Goal: Transaction & Acquisition: Purchase product/service

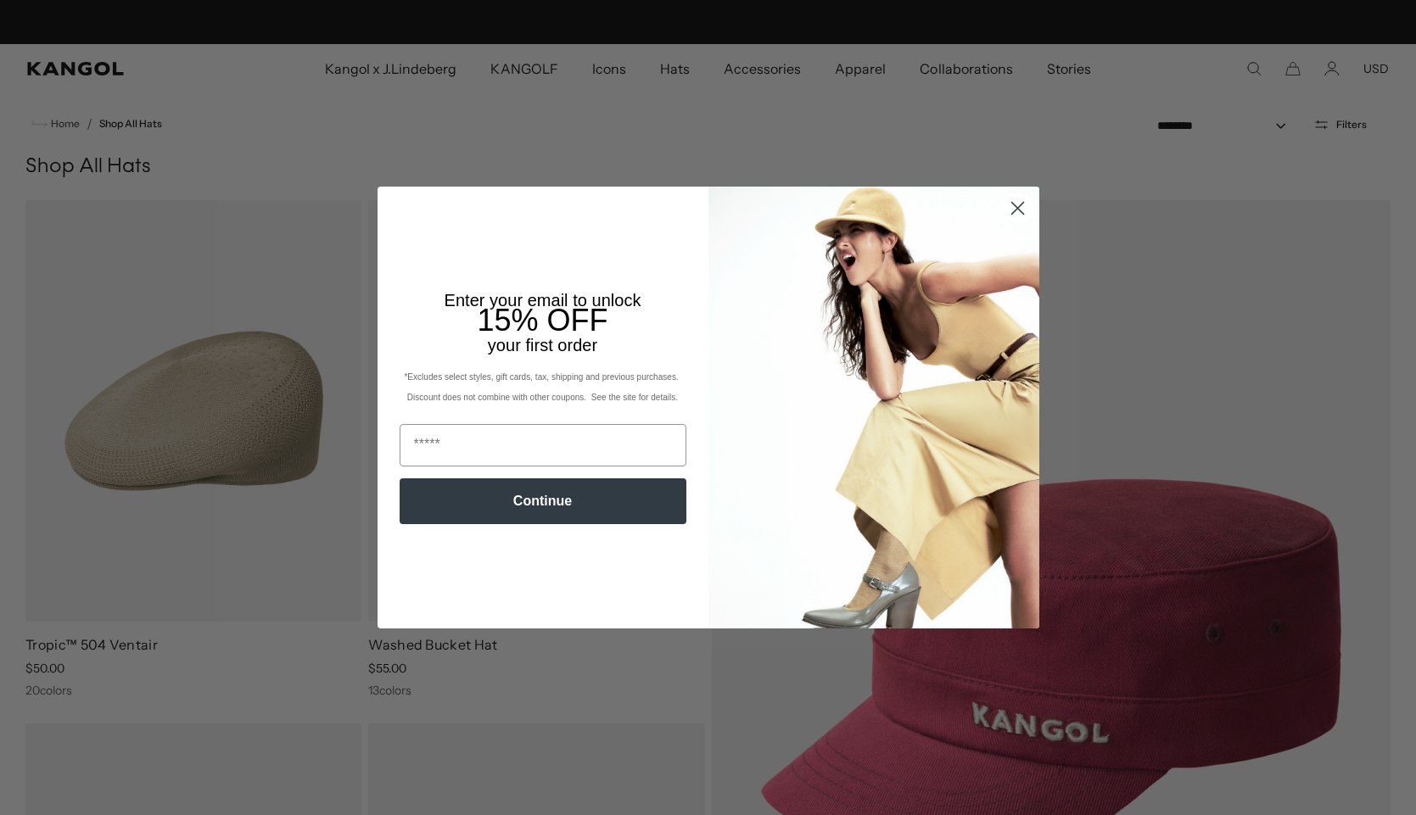
scroll to position [0, 349]
click at [1019, 207] on circle "Close dialog" at bounding box center [1017, 208] width 28 height 28
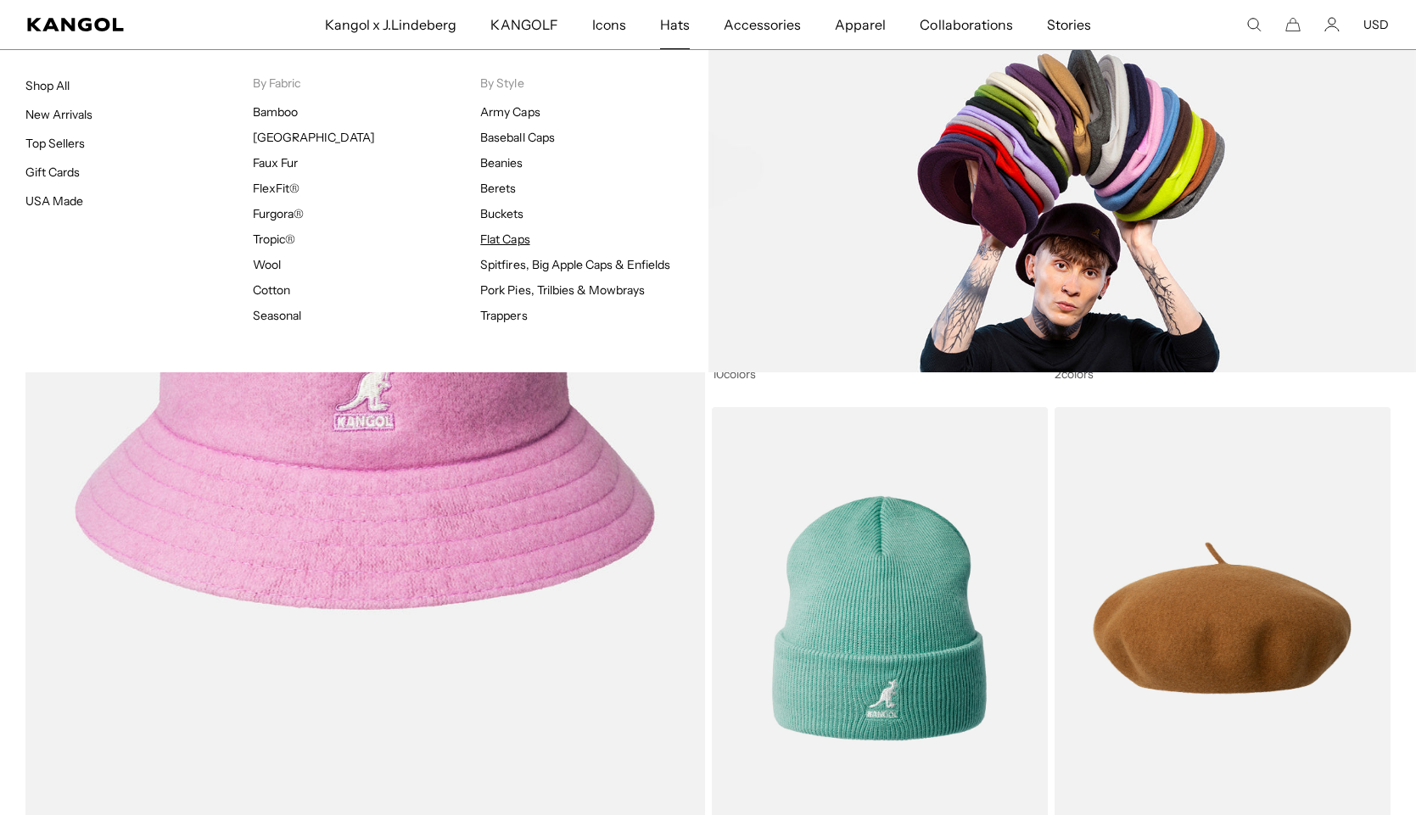
scroll to position [0, 0]
click at [509, 241] on link "Flat Caps" at bounding box center [504, 239] width 49 height 15
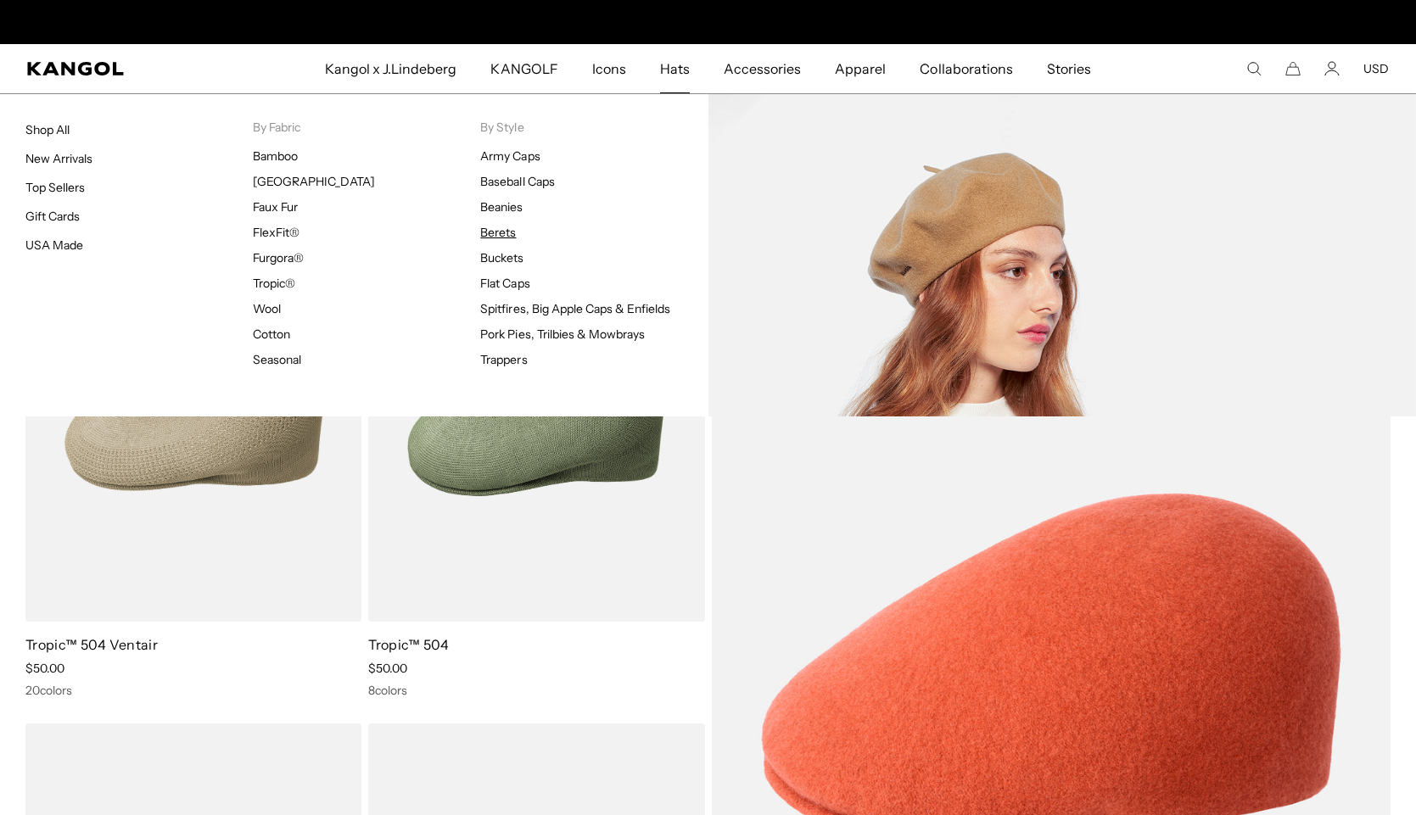
scroll to position [0, 349]
click at [500, 237] on link "Berets" at bounding box center [498, 232] width 36 height 15
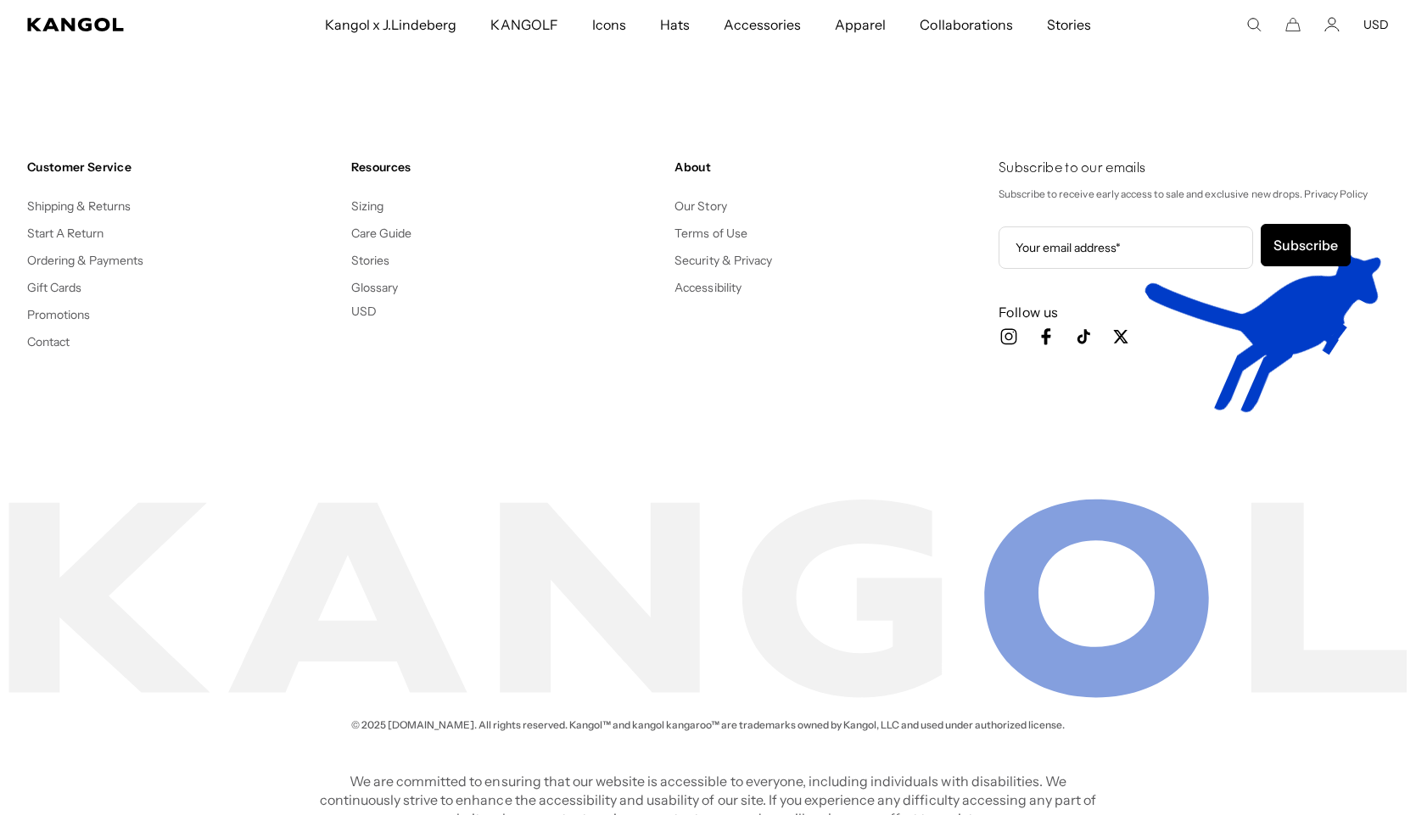
scroll to position [0, 349]
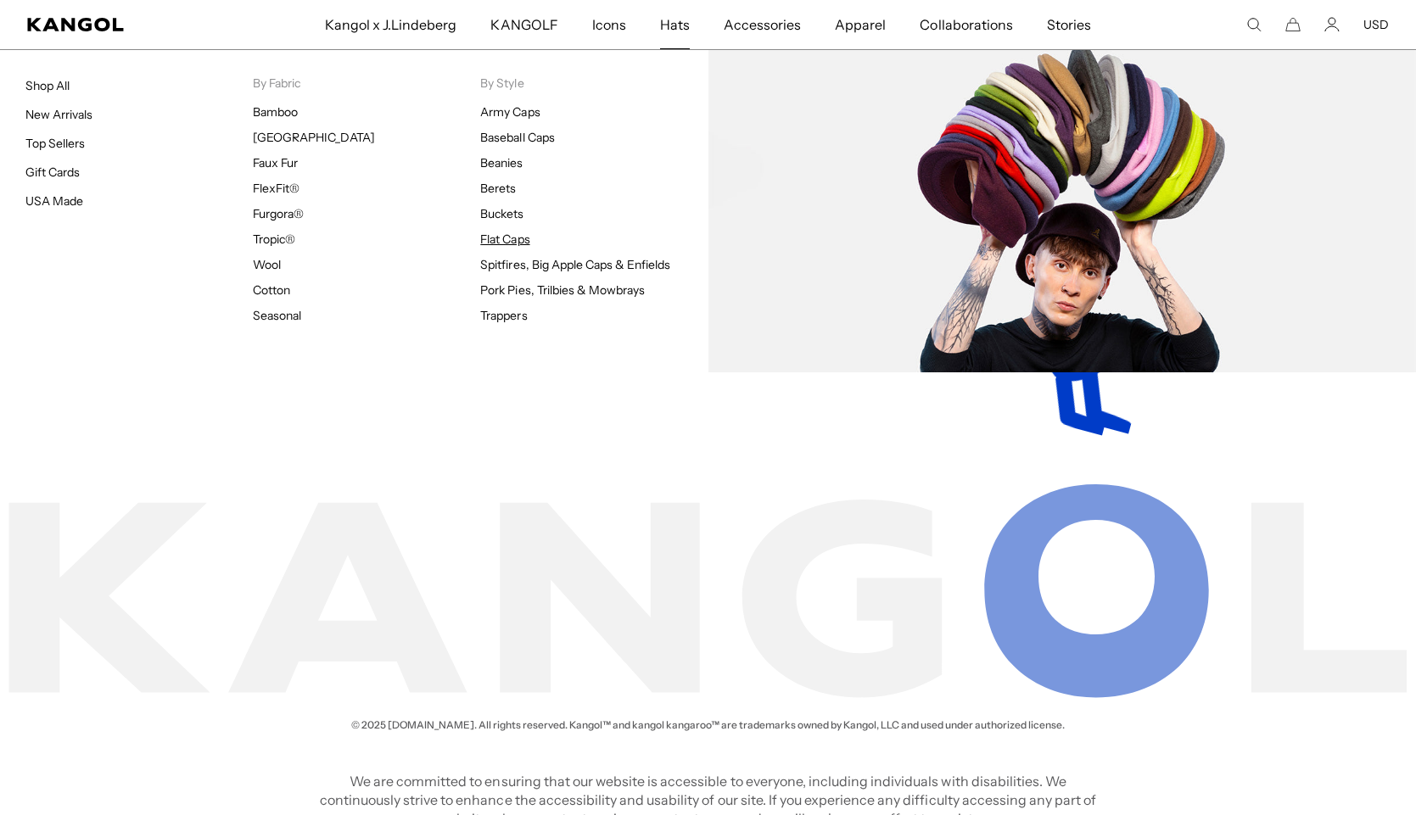
click at [504, 240] on link "Flat Caps" at bounding box center [504, 239] width 49 height 15
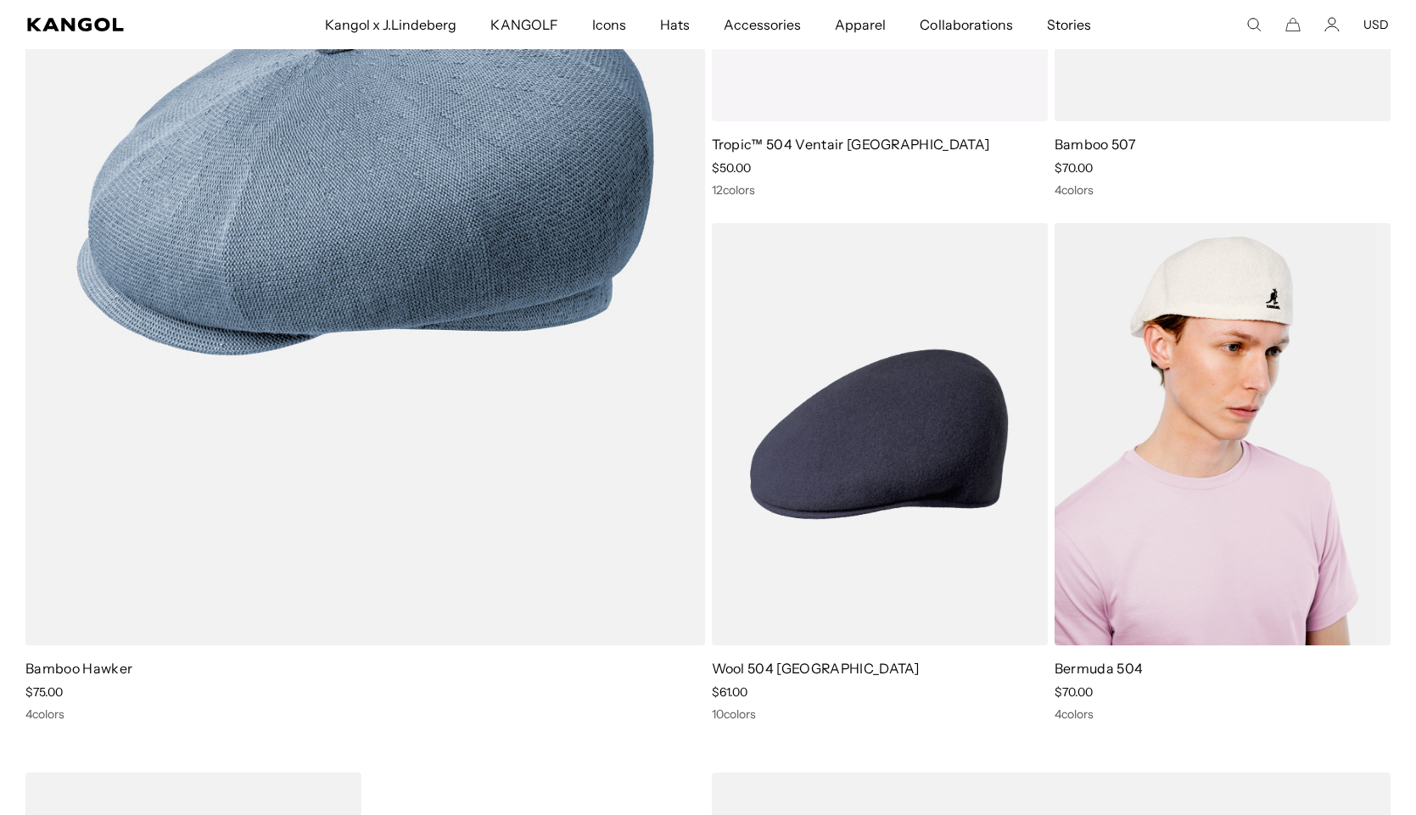
click at [1181, 460] on img at bounding box center [1222, 434] width 336 height 422
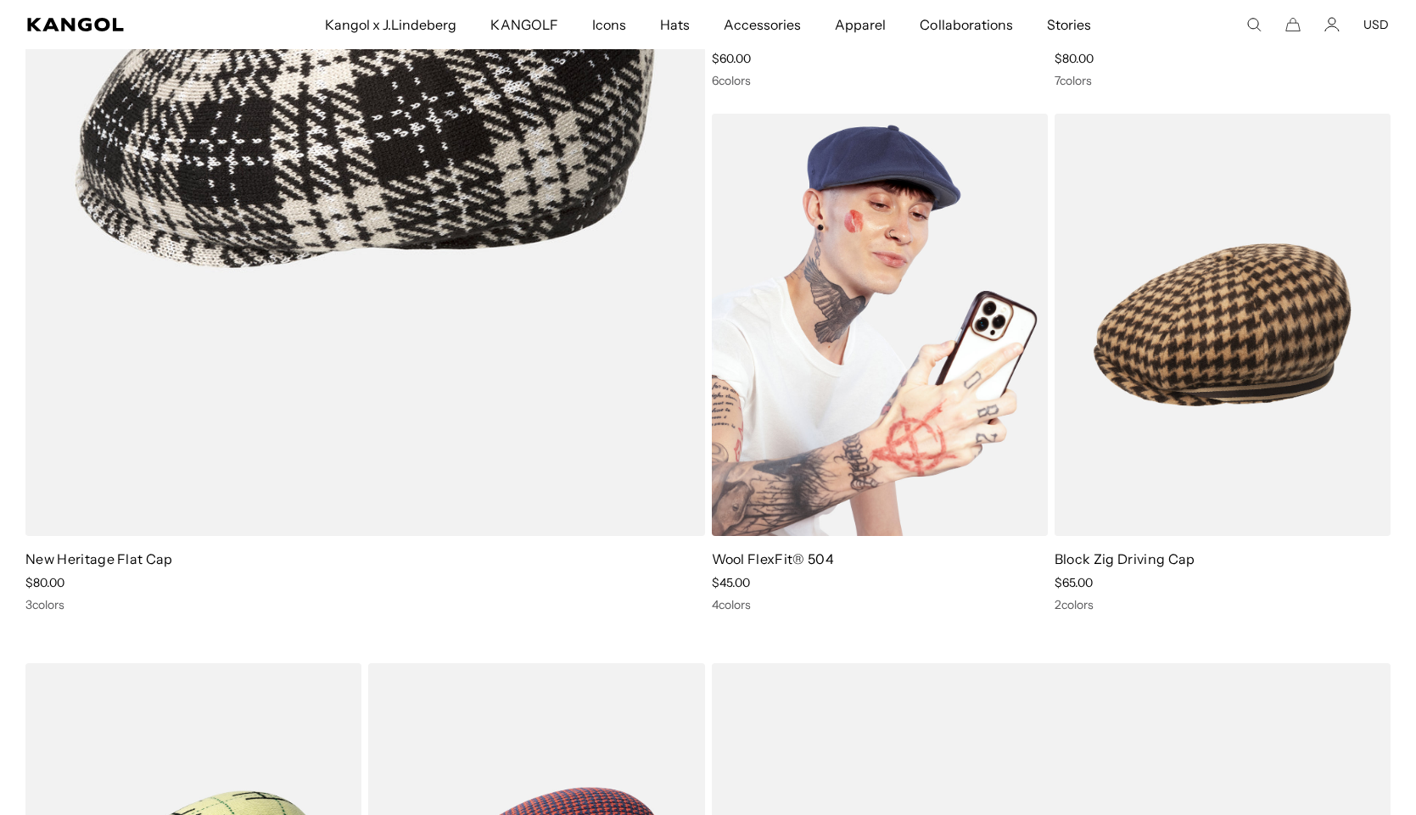
scroll to position [0, 349]
click at [781, 340] on img at bounding box center [880, 325] width 336 height 422
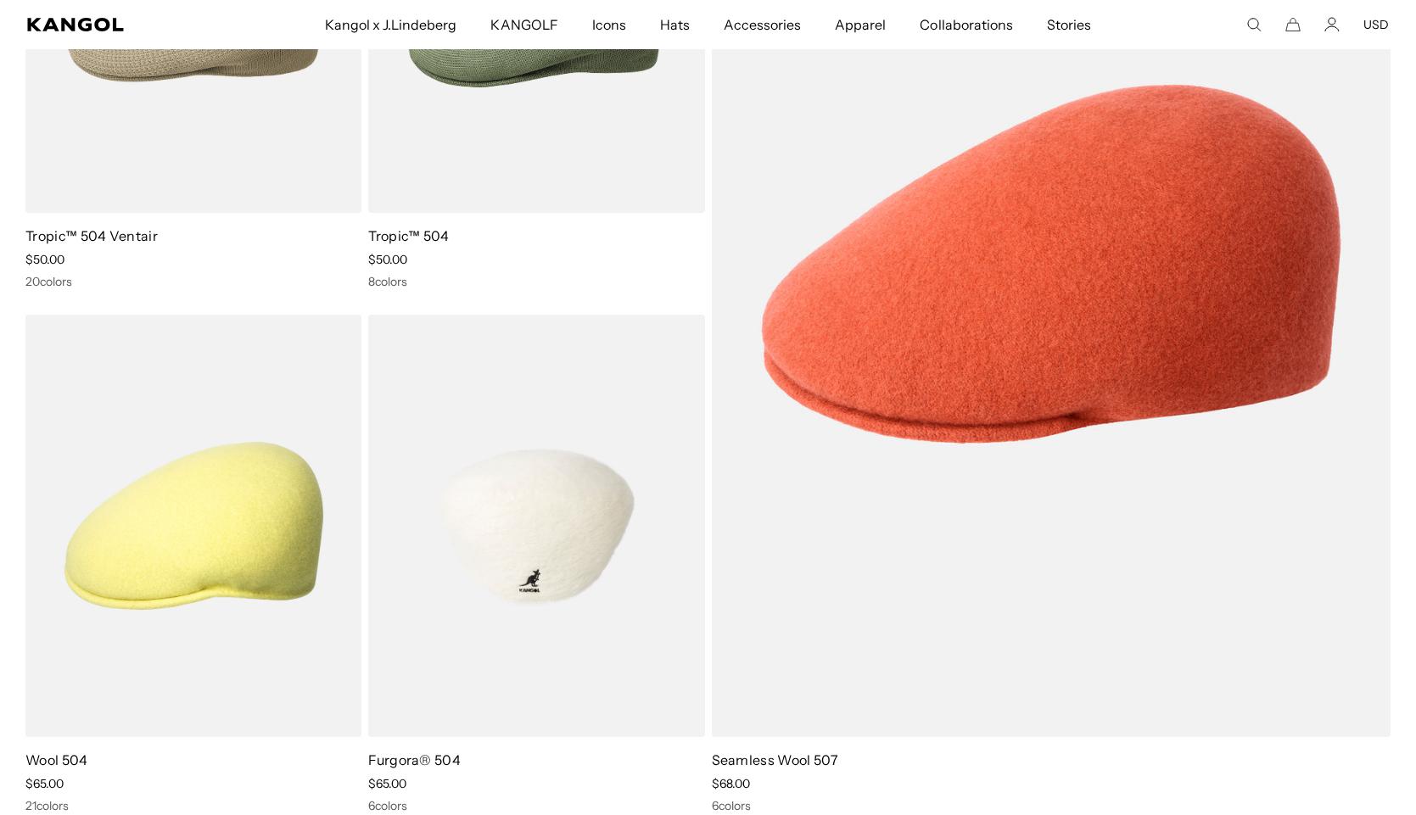
scroll to position [0, 0]
click at [577, 470] on img at bounding box center [536, 526] width 336 height 422
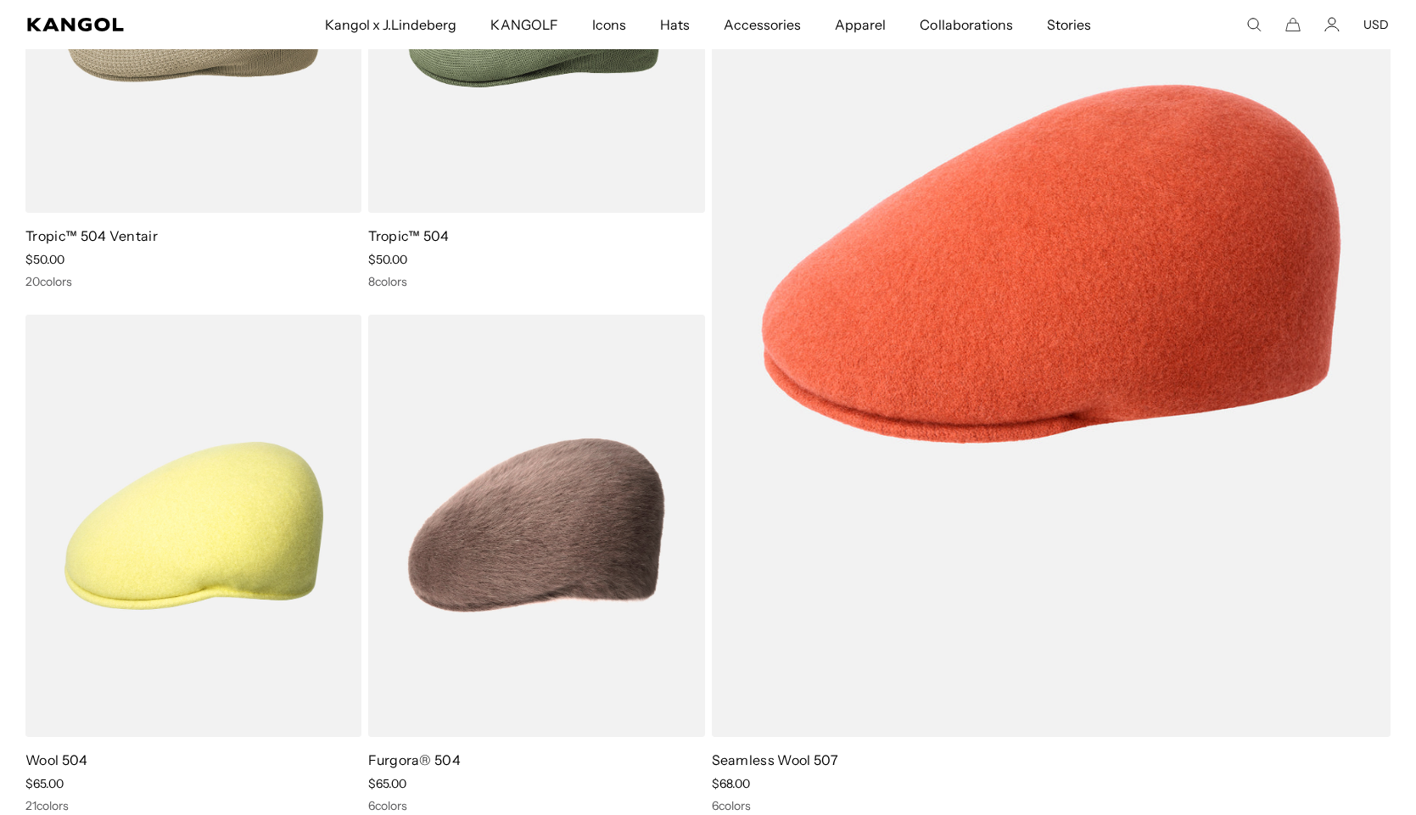
scroll to position [0, 349]
click at [1326, 28] on icon "Account" at bounding box center [1331, 24] width 15 height 15
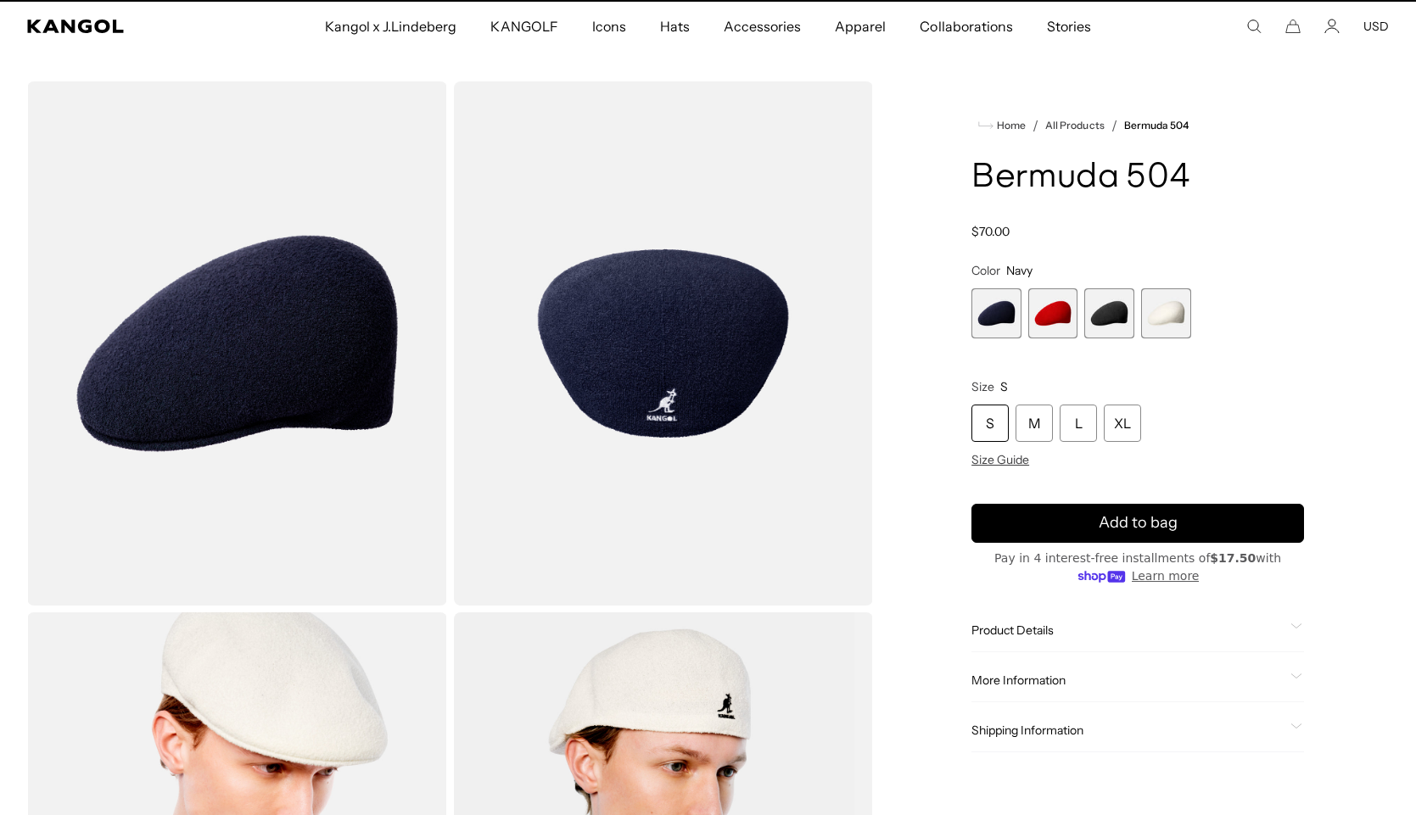
scroll to position [0, 349]
click at [1124, 320] on span "3 of 4" at bounding box center [1109, 313] width 50 height 50
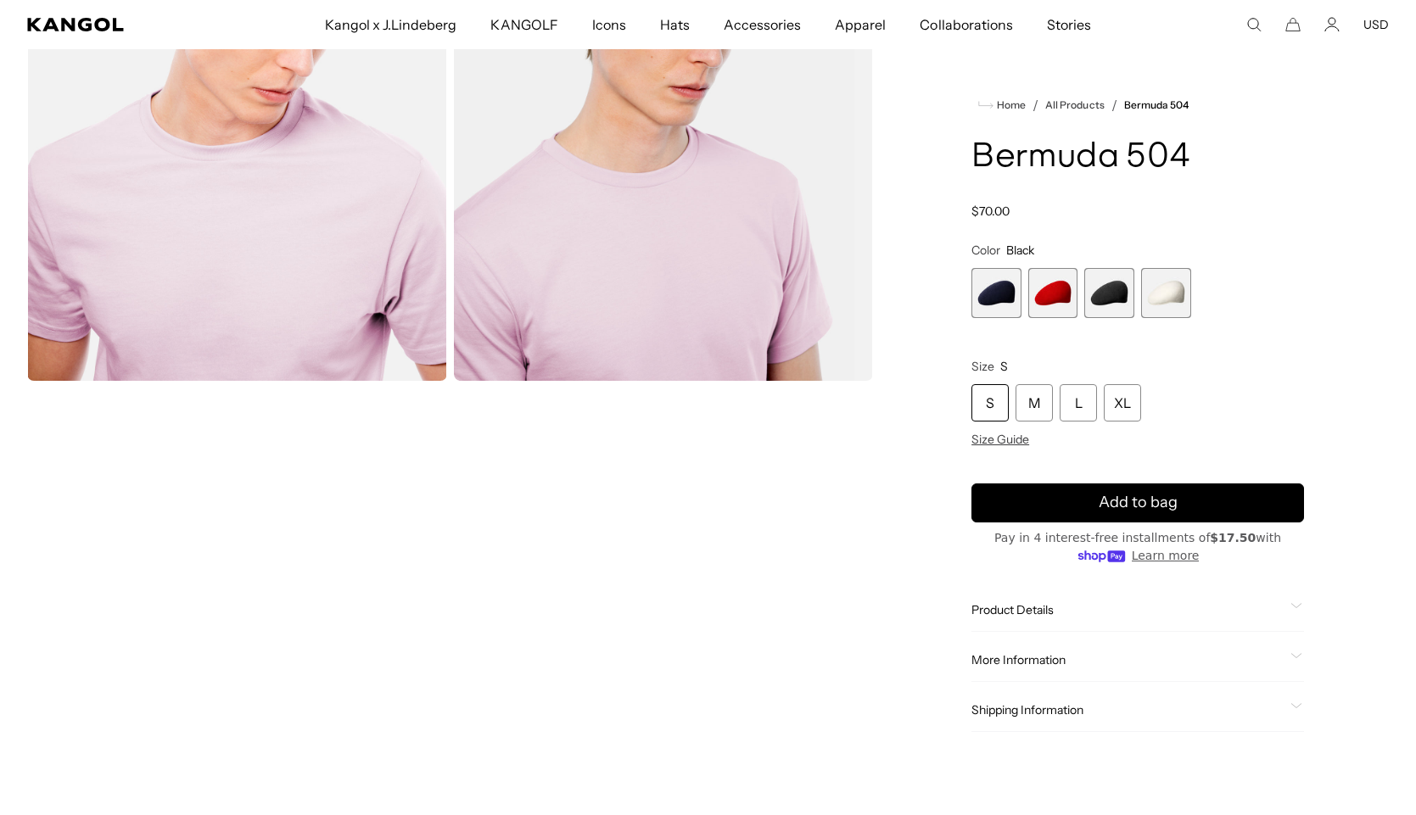
scroll to position [0, 349]
click at [1108, 291] on span "3 of 4" at bounding box center [1109, 293] width 50 height 50
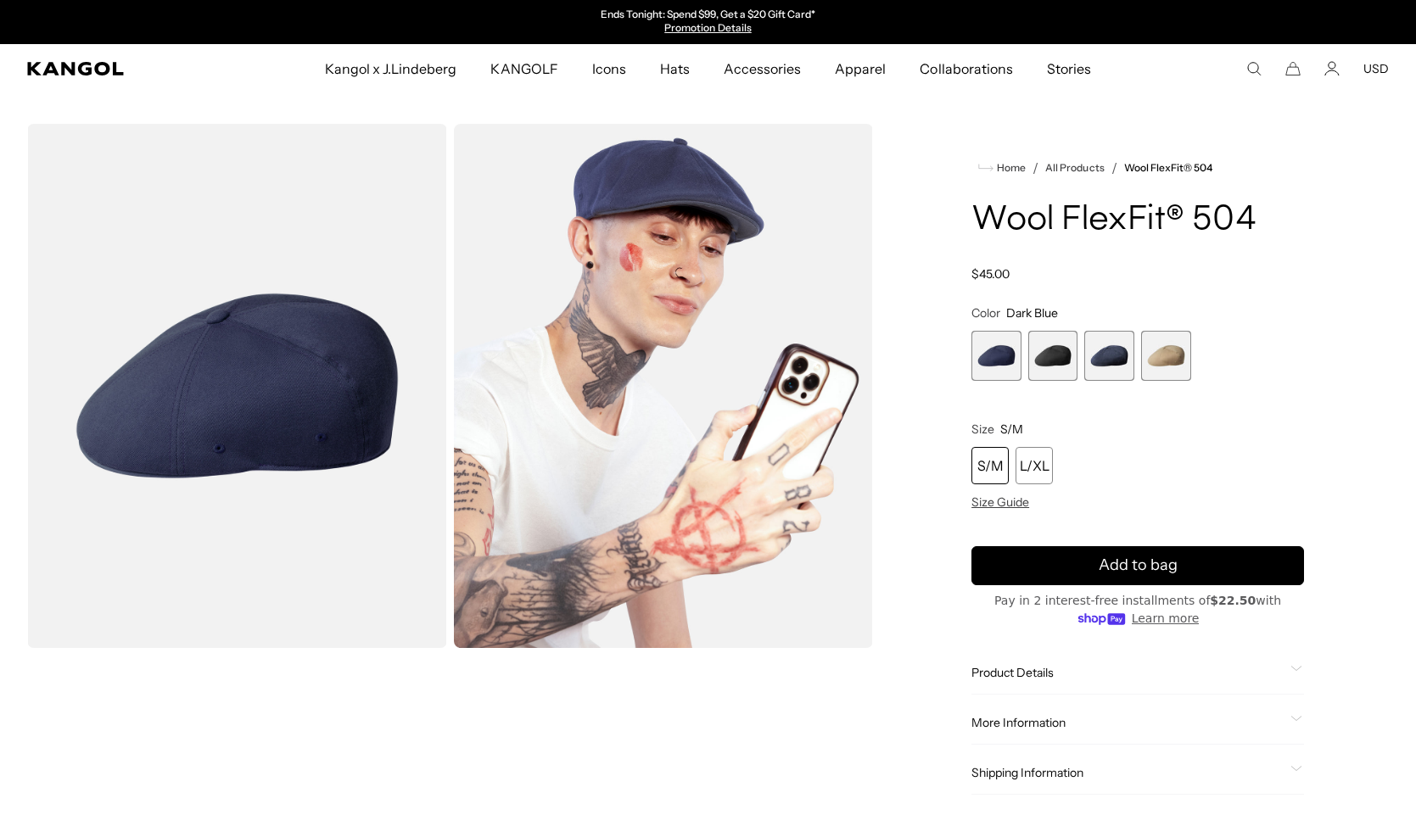
click at [1045, 366] on span "2 of 4" at bounding box center [1053, 356] width 50 height 50
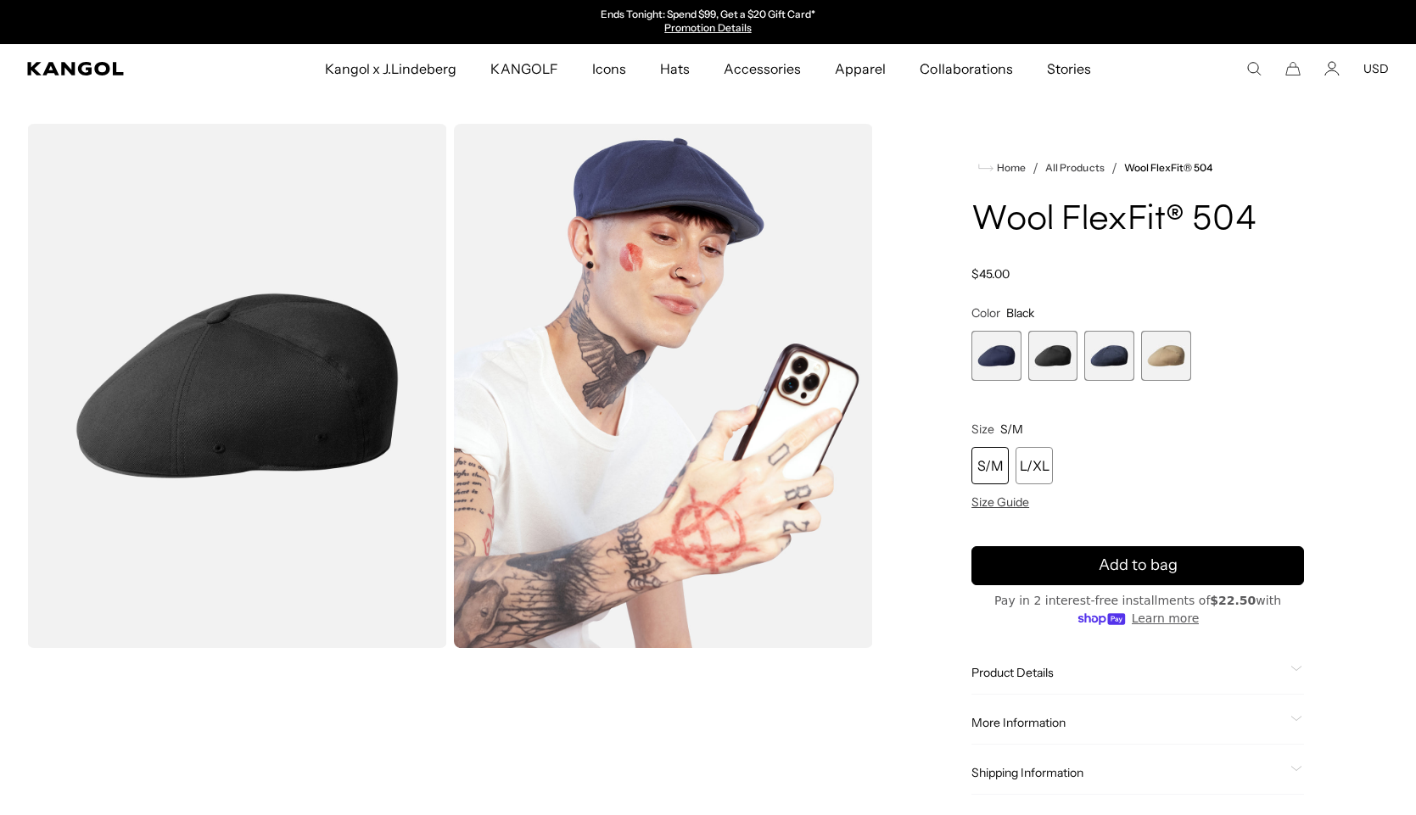
click at [1099, 367] on span "3 of 4" at bounding box center [1109, 356] width 50 height 50
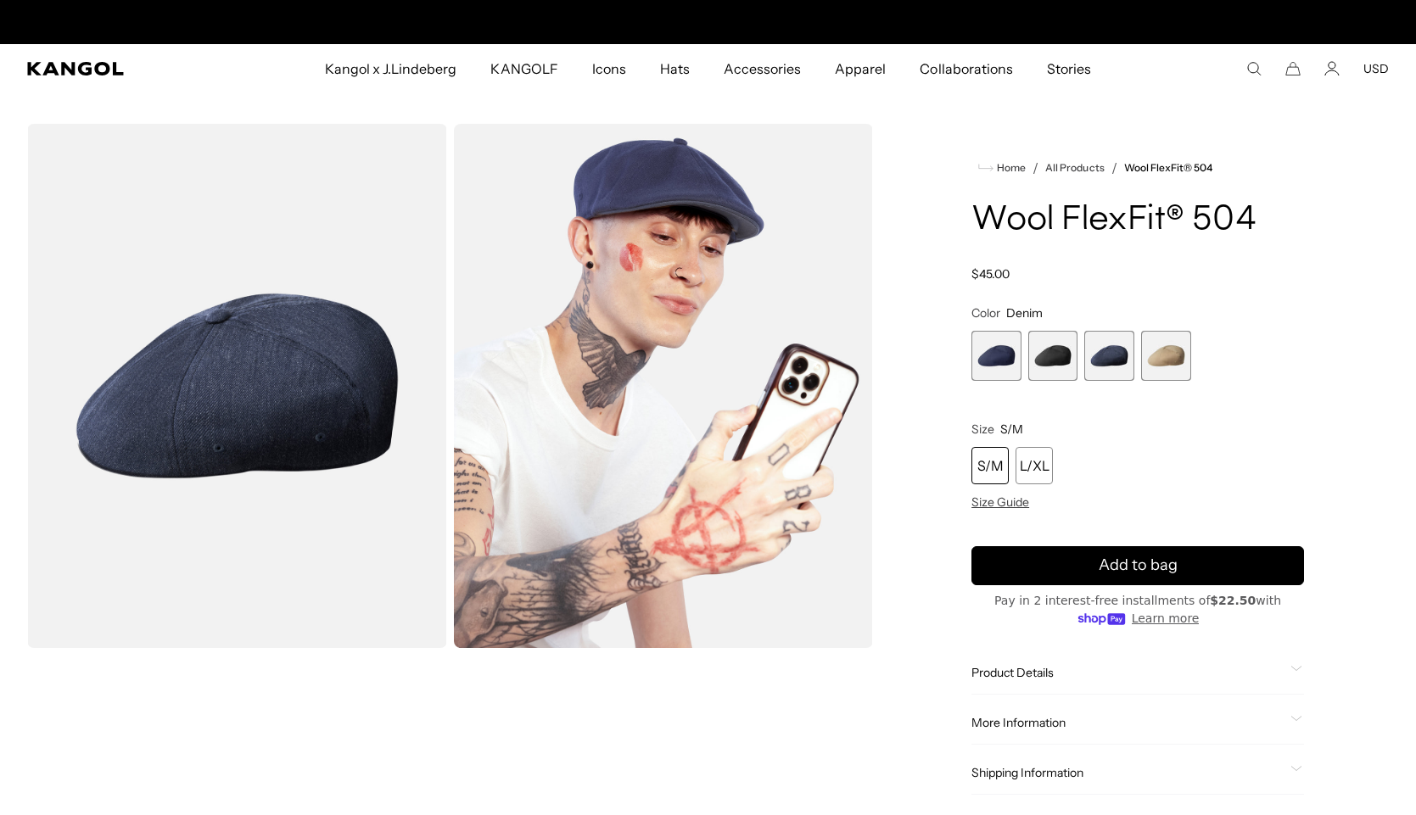
scroll to position [0, 349]
click at [1160, 360] on span "4 of 4" at bounding box center [1166, 356] width 50 height 50
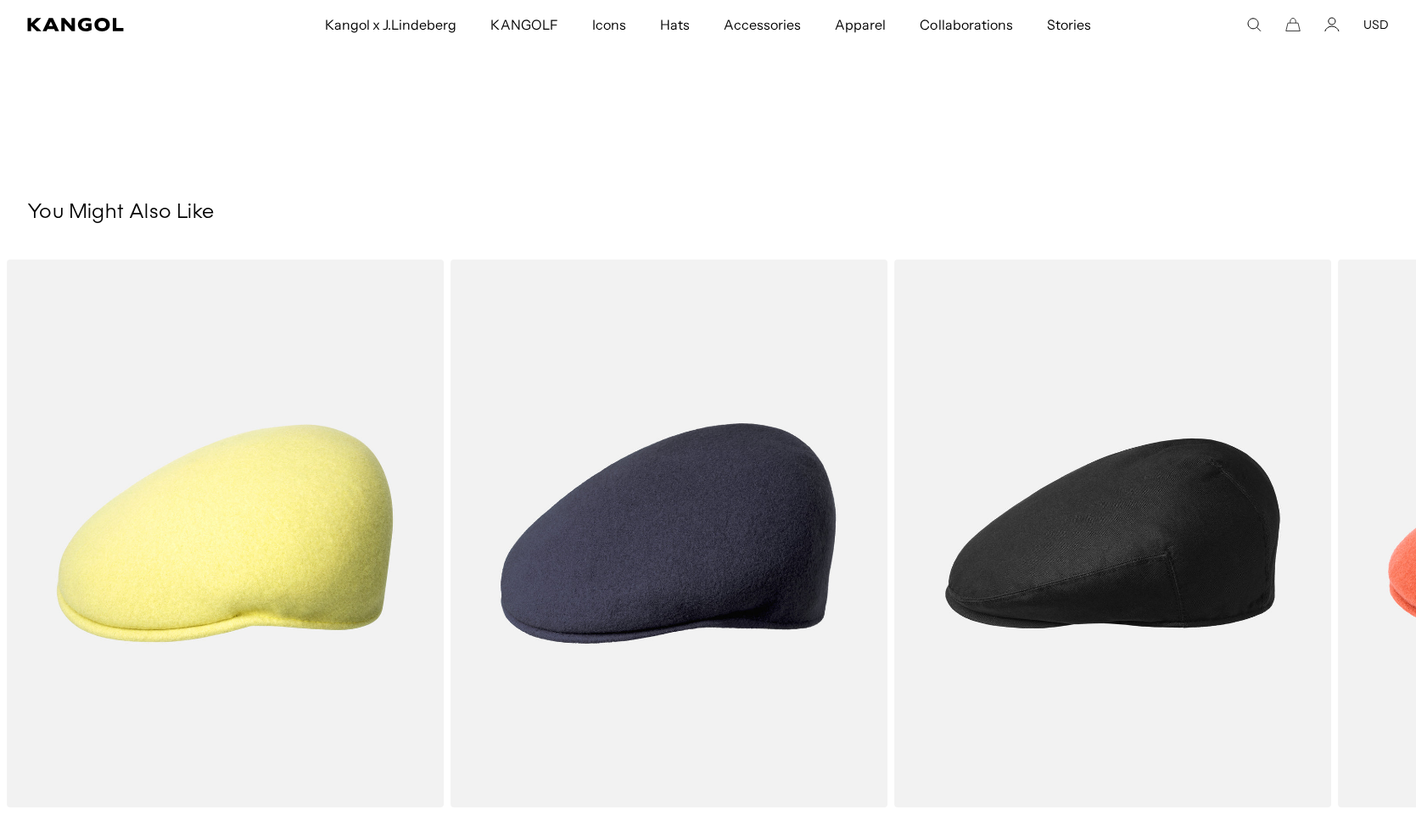
scroll to position [0, 349]
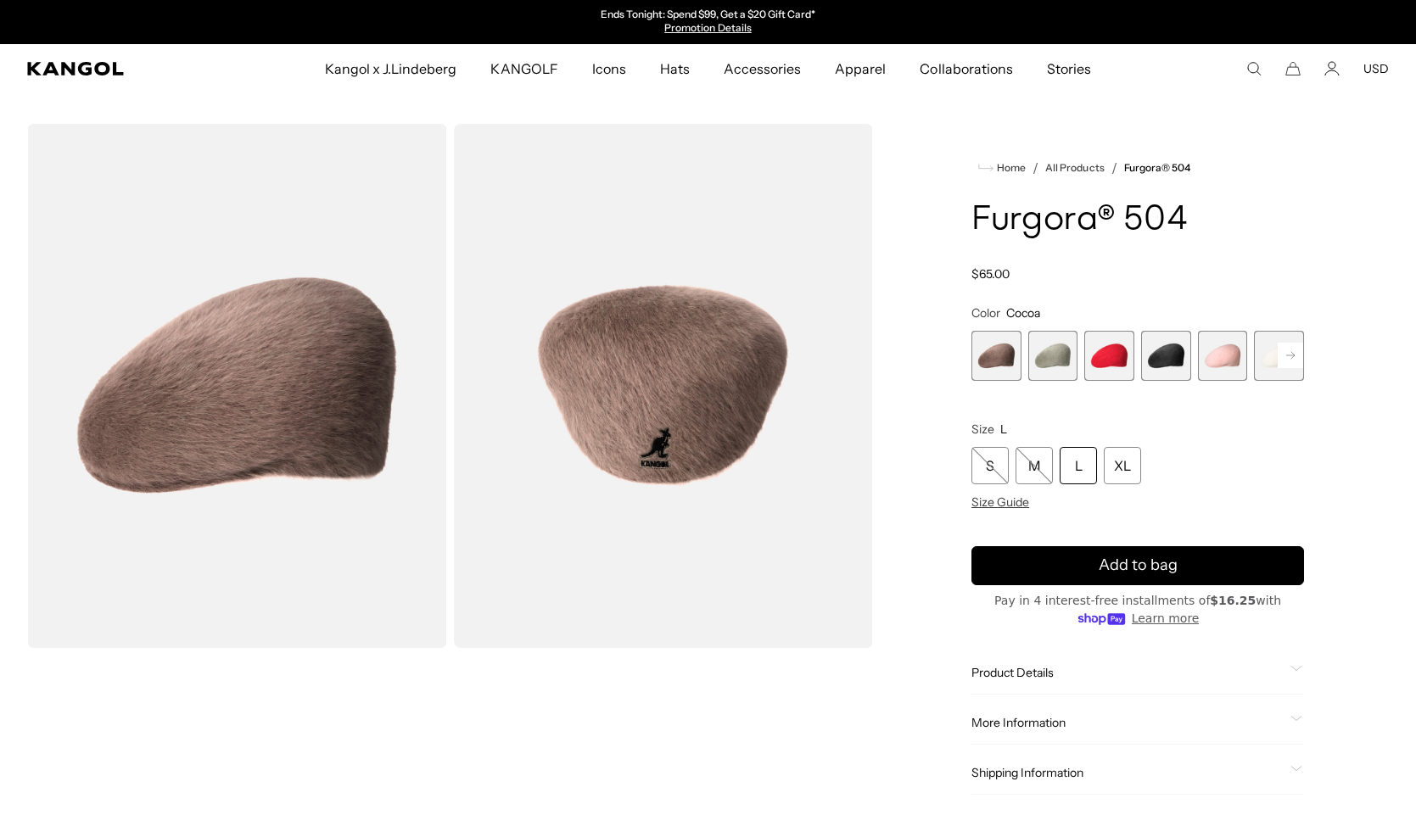
click at [1153, 353] on span "4 of 7" at bounding box center [1166, 356] width 50 height 50
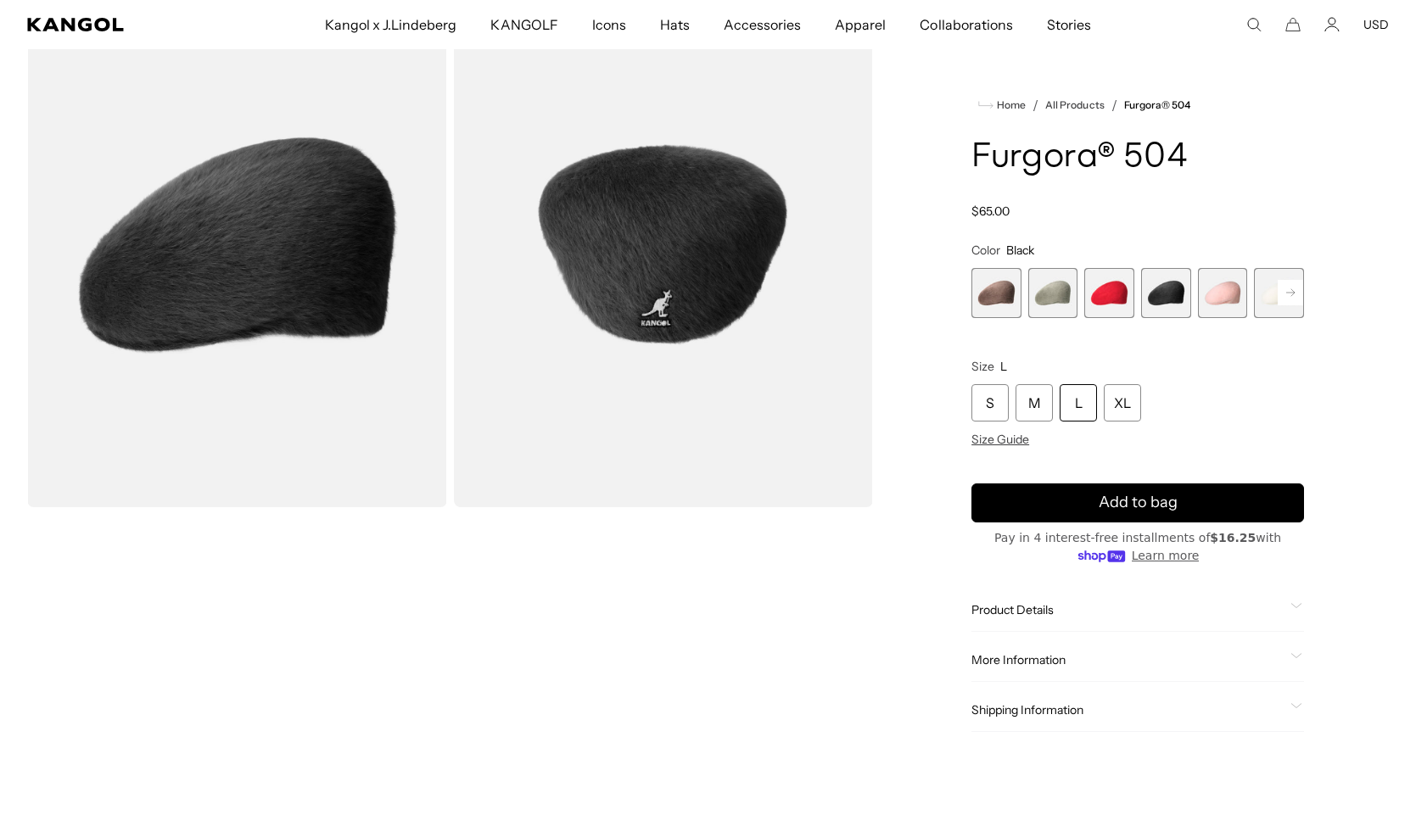
scroll to position [125, 0]
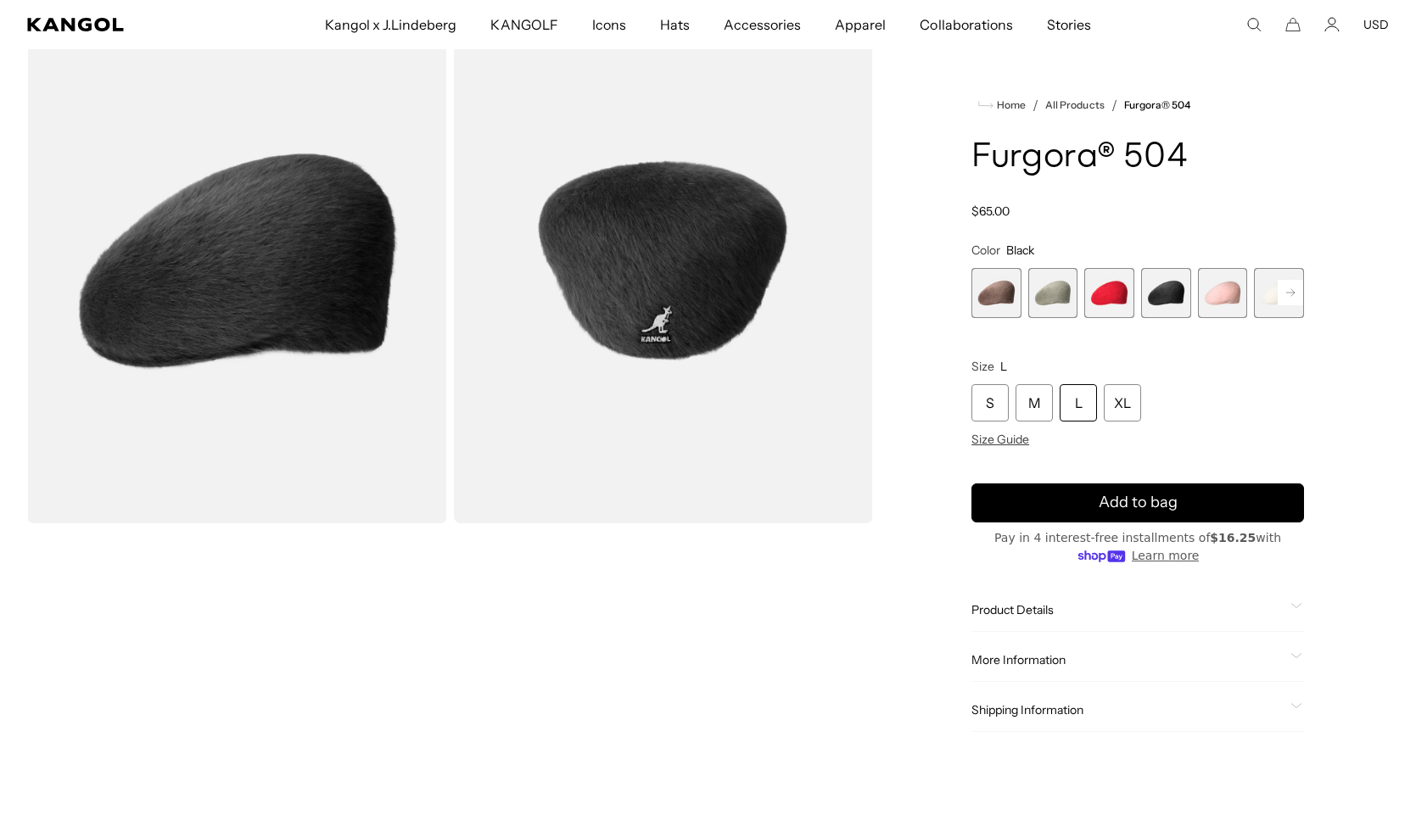
click at [1288, 285] on rect at bounding box center [1289, 292] width 25 height 25
click at [1272, 299] on span "7 of 7" at bounding box center [1279, 293] width 50 height 50
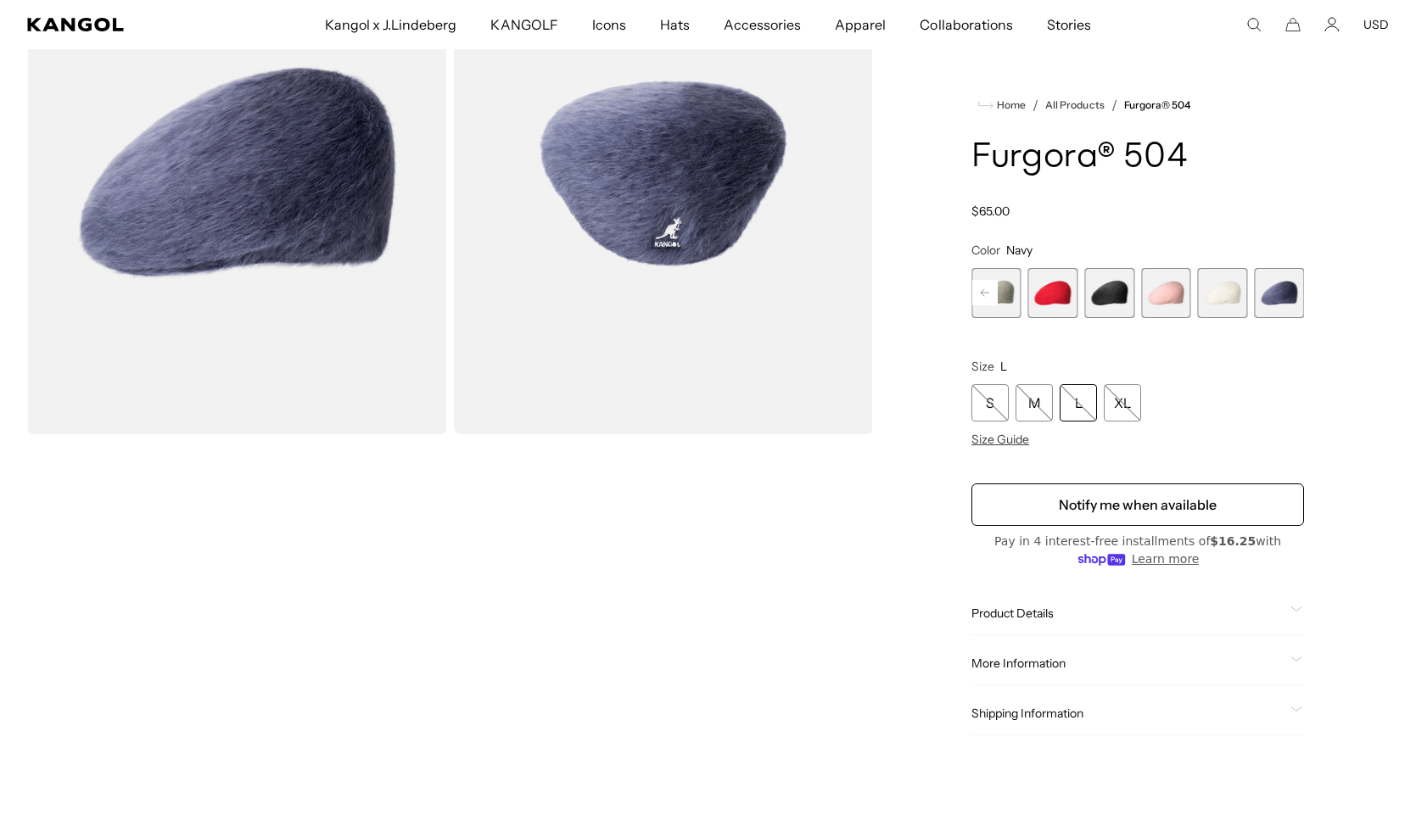
scroll to position [201, 0]
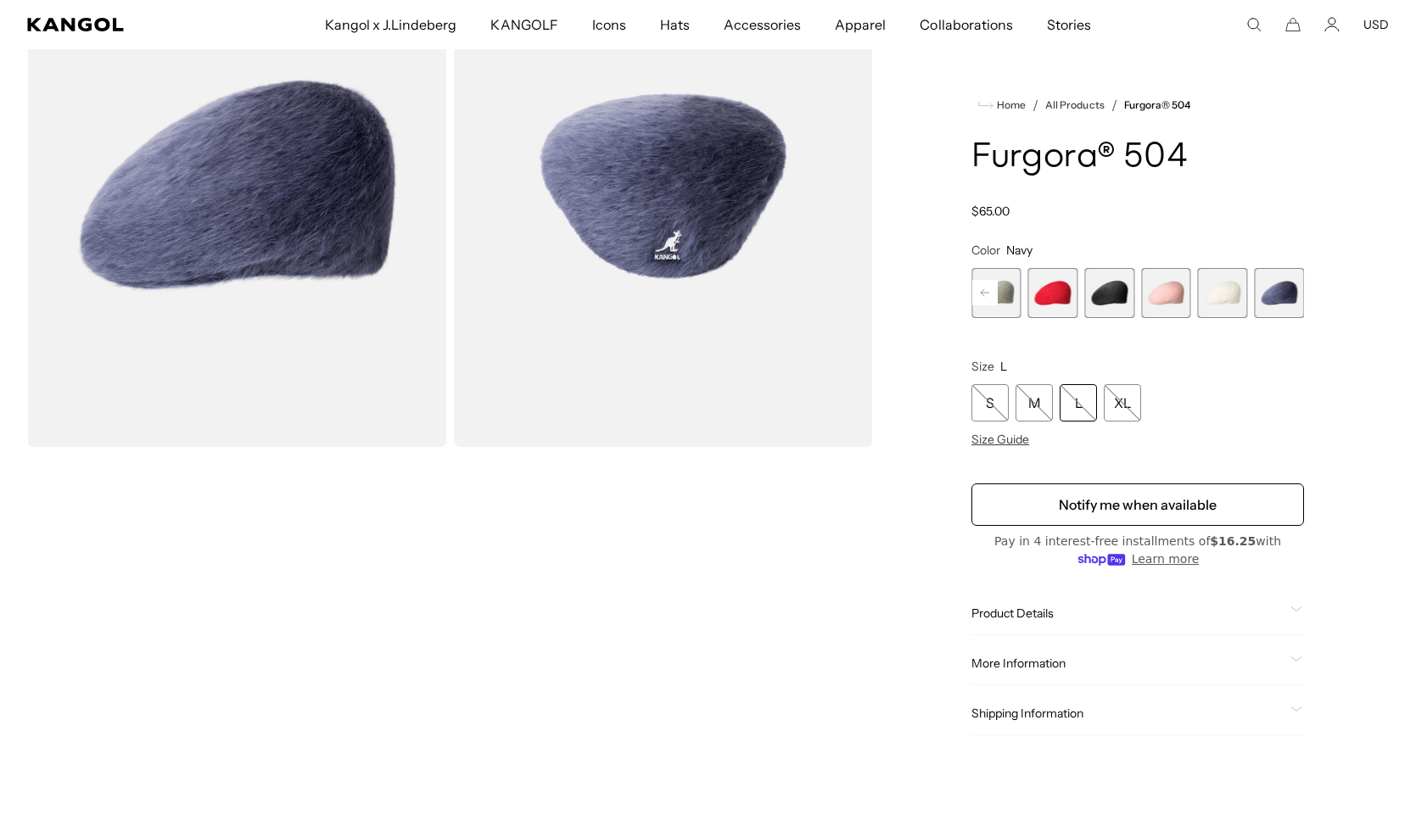
click at [1053, 294] on span "3 of 7" at bounding box center [1053, 293] width 50 height 50
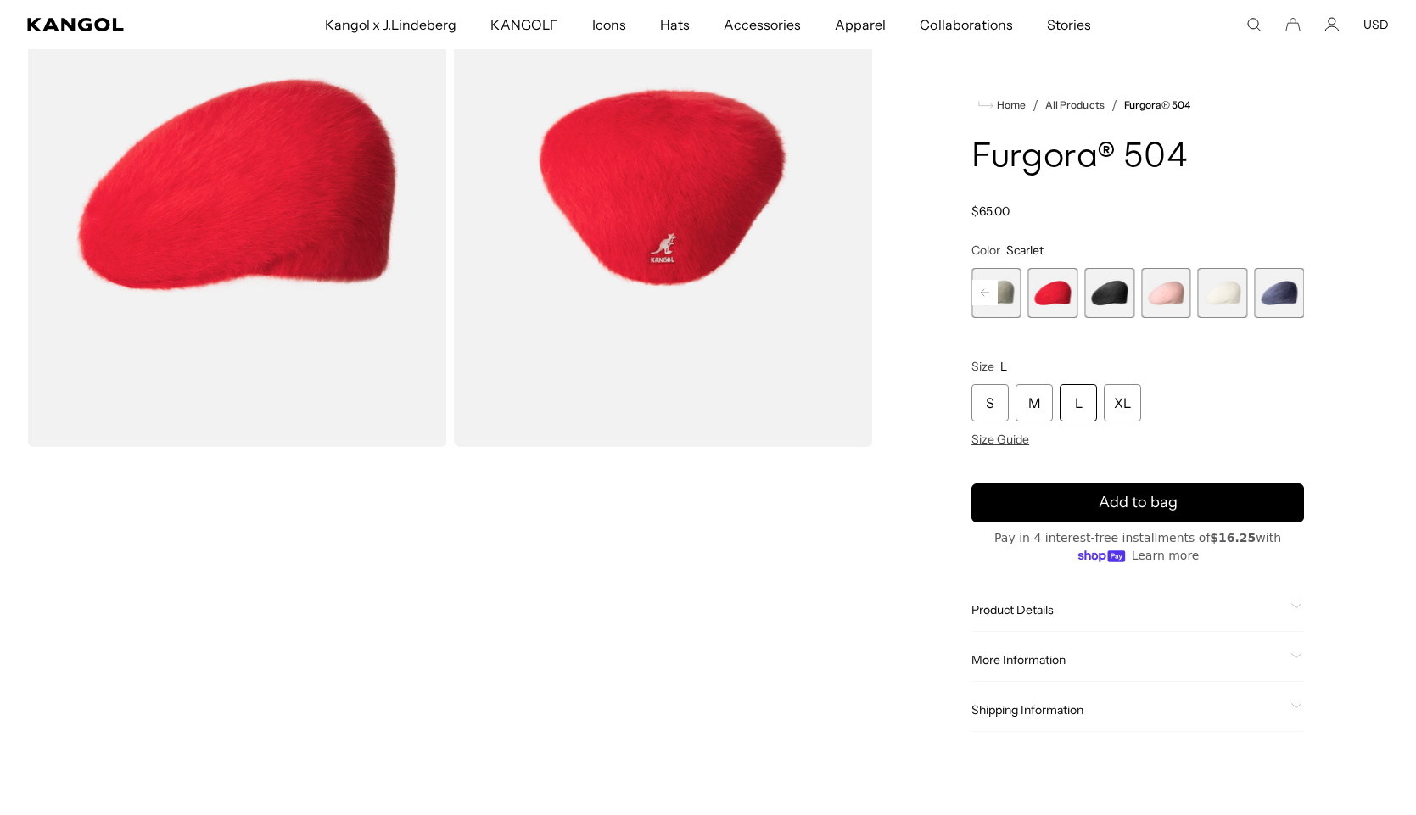
click at [1005, 299] on span "2 of 7" at bounding box center [996, 293] width 50 height 50
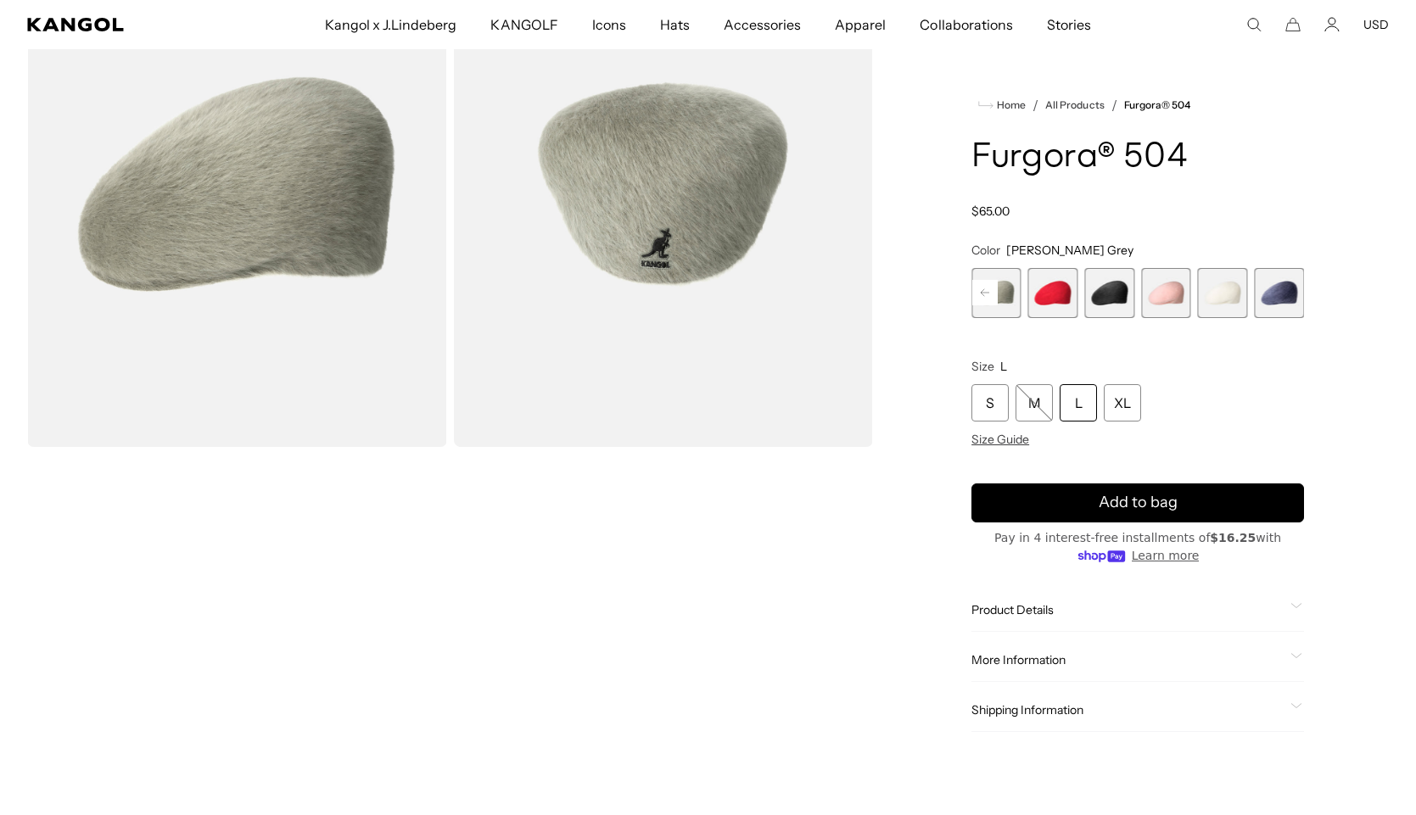
scroll to position [0, 349]
click at [1102, 294] on span "4 of 7" at bounding box center [1109, 293] width 50 height 50
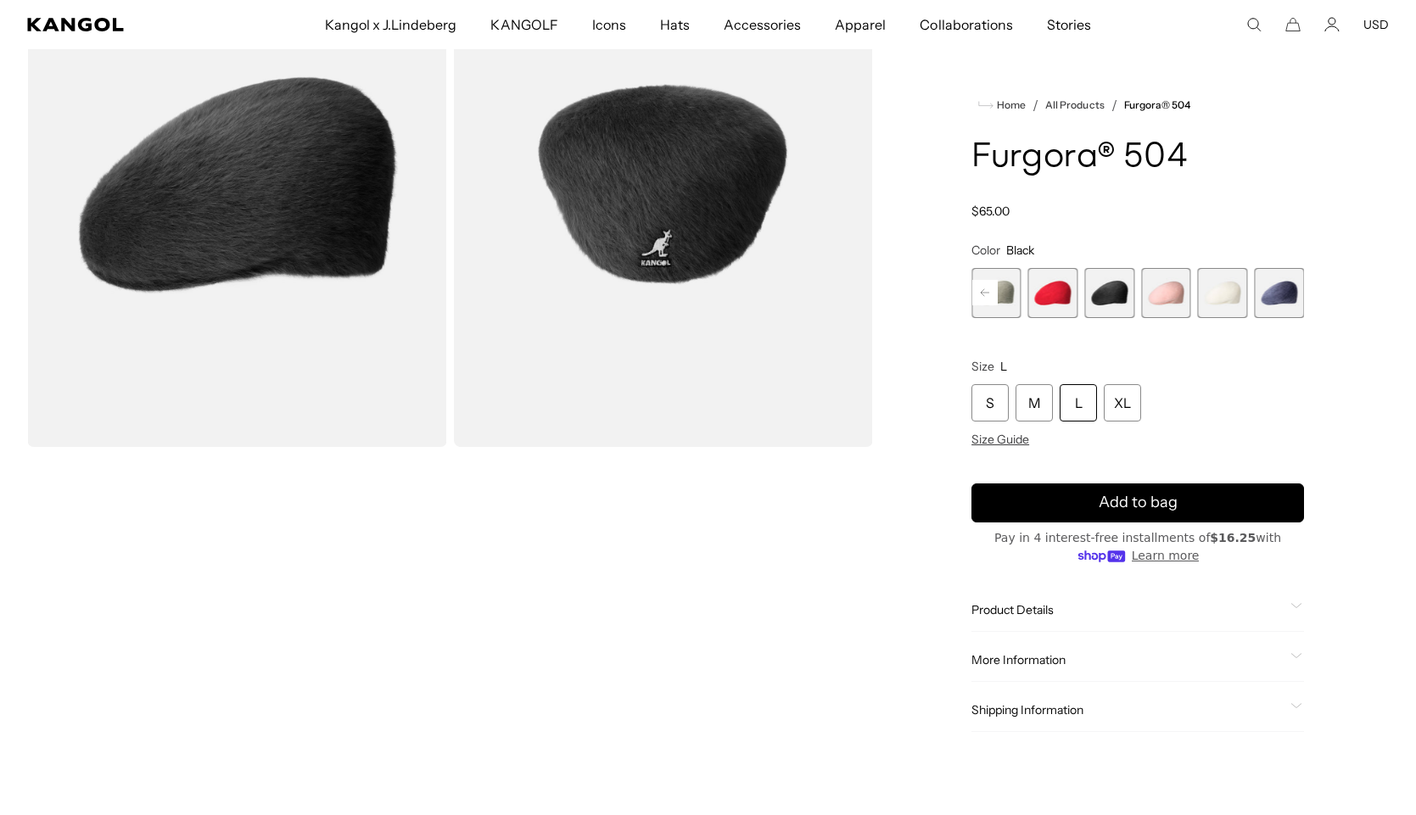
scroll to position [0, 349]
click at [1102, 299] on span "4 of 7" at bounding box center [1109, 293] width 50 height 50
click at [1164, 303] on span "5 of 7" at bounding box center [1166, 293] width 50 height 50
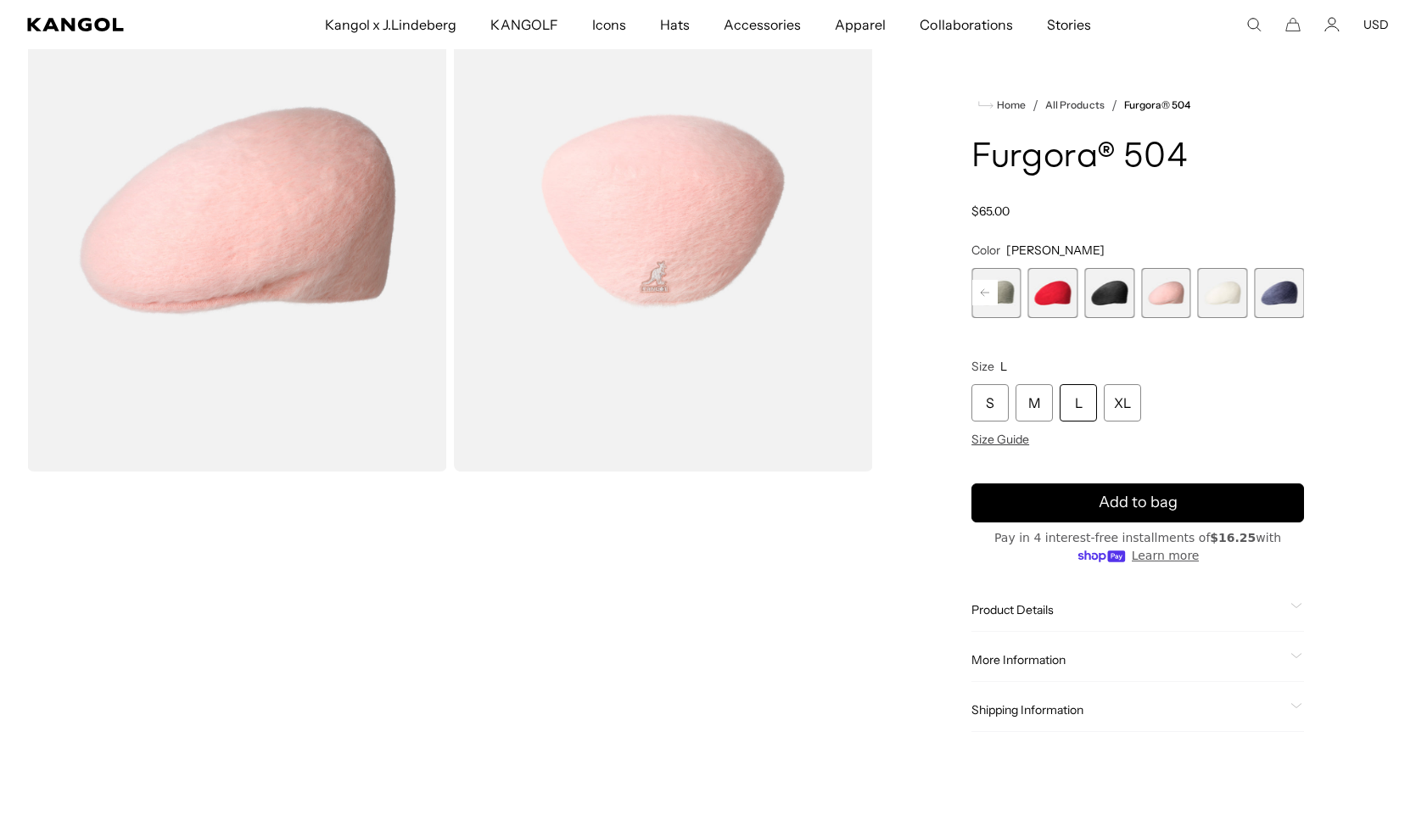
click at [1009, 297] on span "2 of 7" at bounding box center [996, 293] width 50 height 50
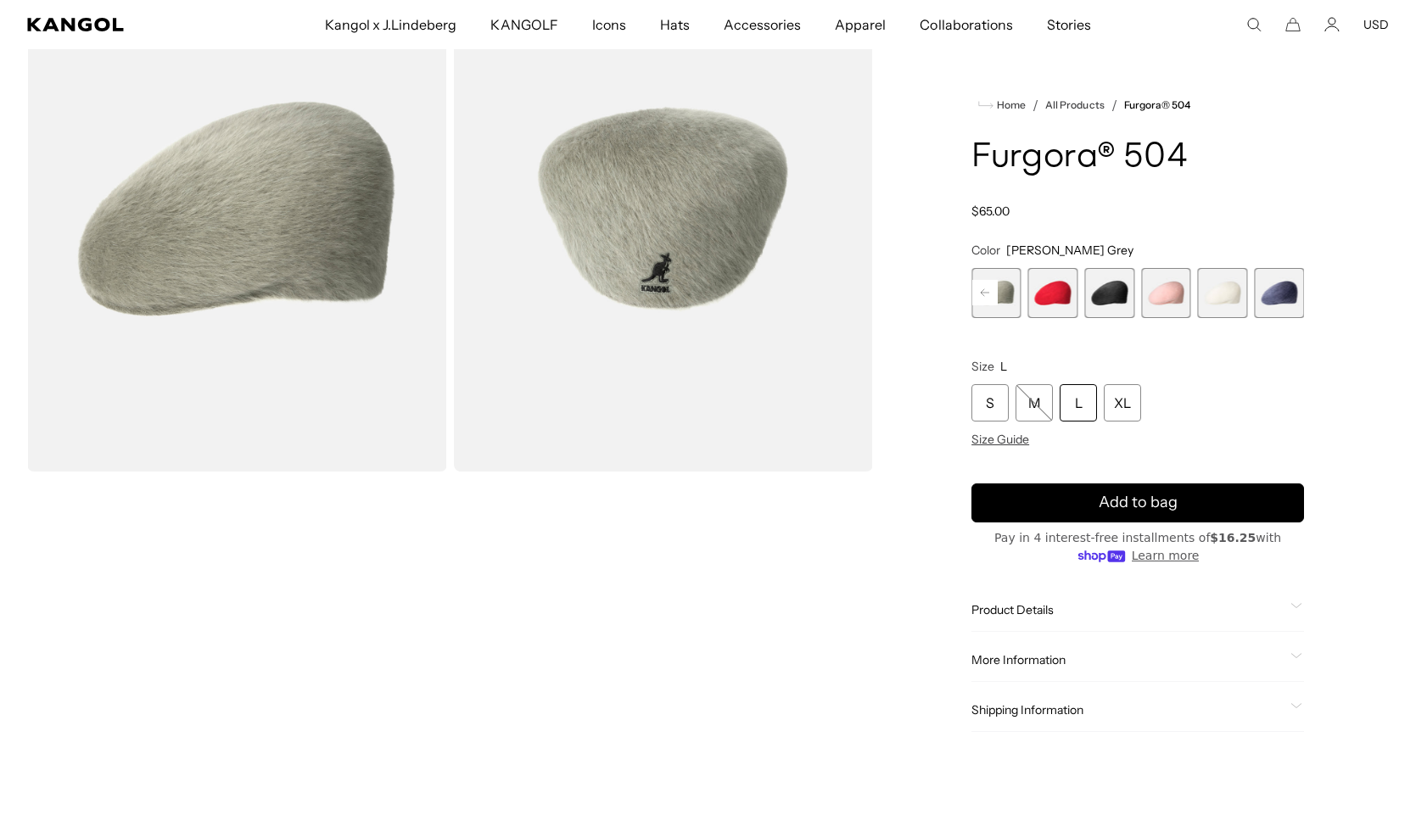
click at [984, 292] on rect at bounding box center [984, 292] width 25 height 25
click at [984, 292] on span "1 of 7" at bounding box center [996, 293] width 50 height 50
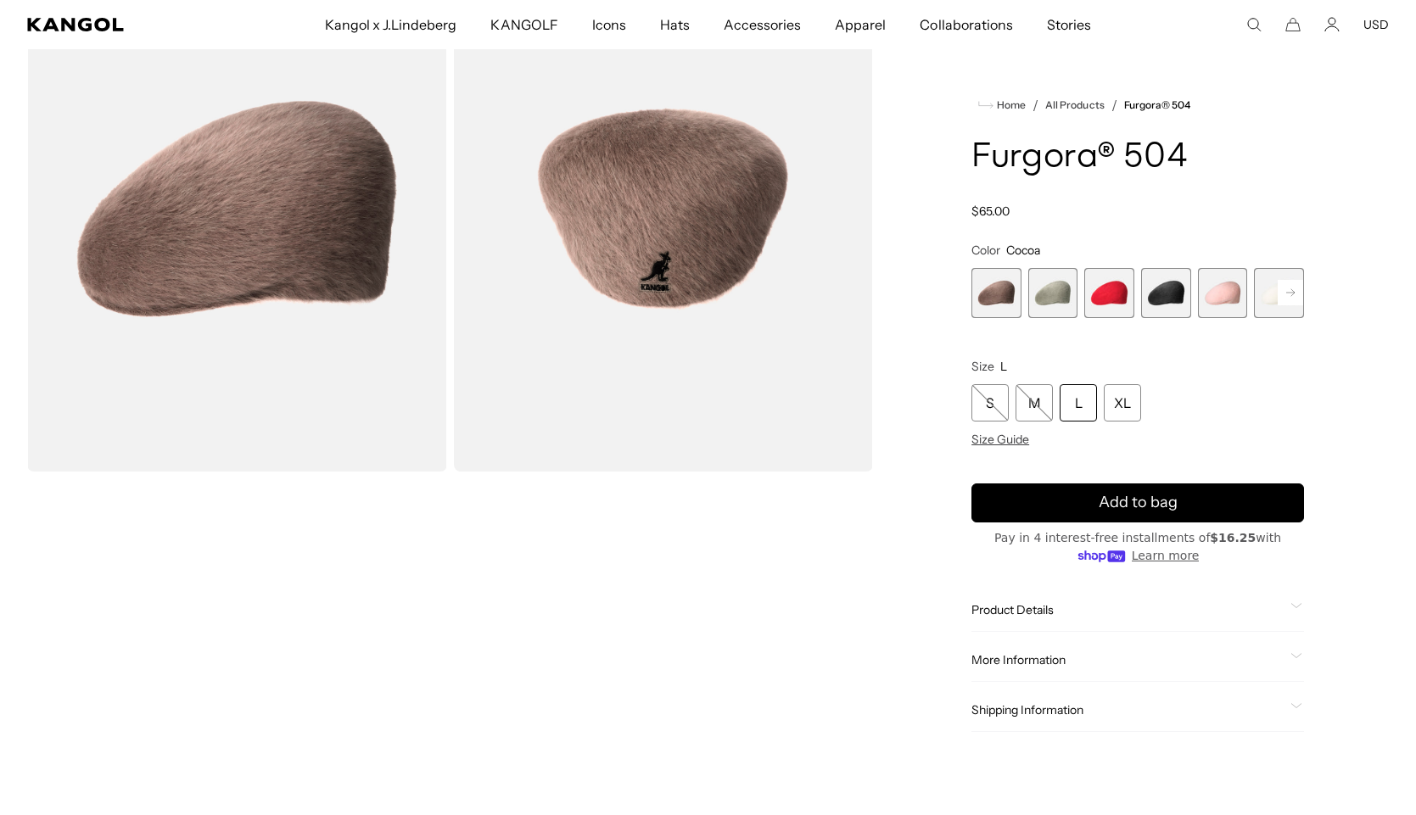
click at [998, 293] on span "1 of 7" at bounding box center [996, 293] width 50 height 50
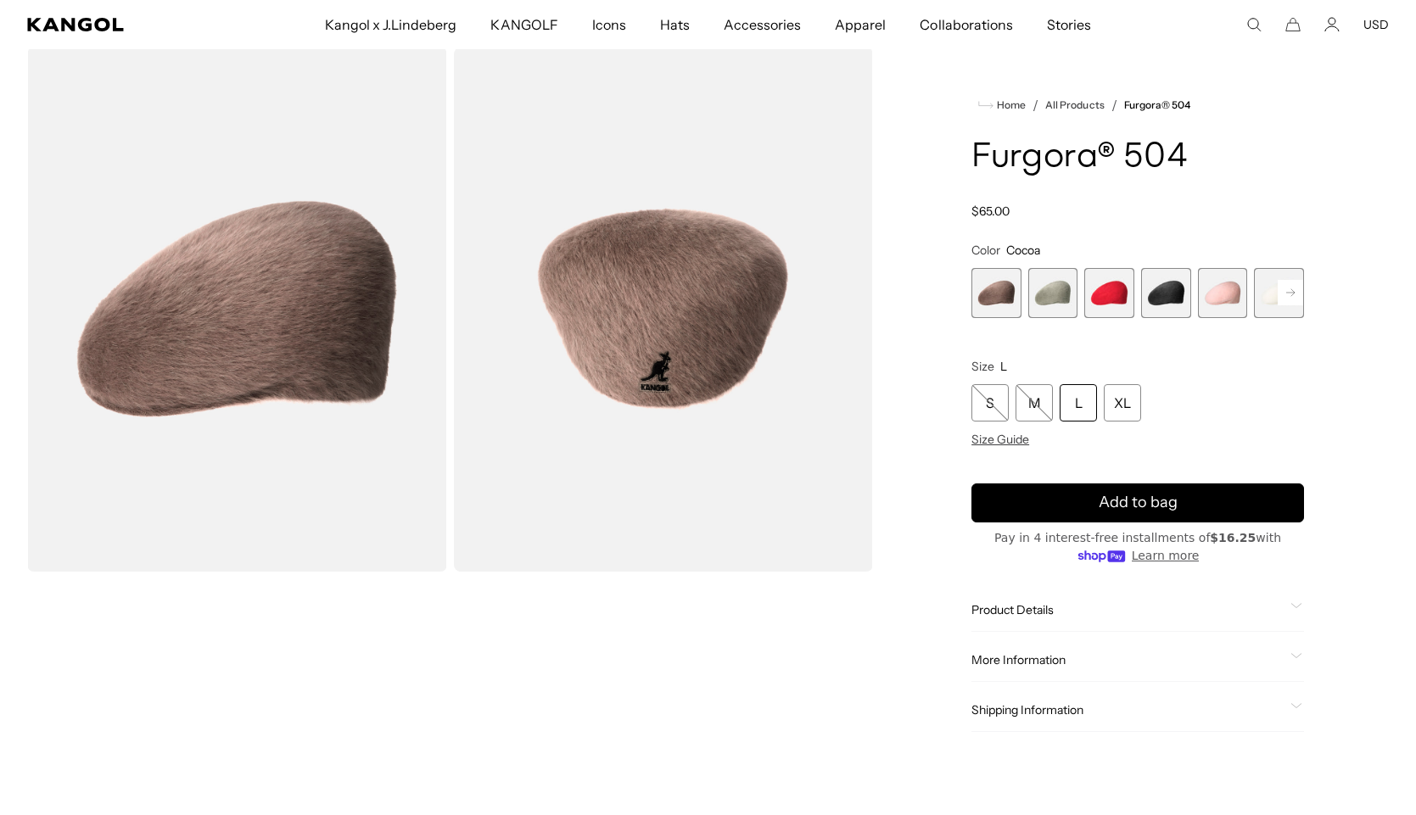
scroll to position [0, 349]
click at [1049, 291] on span "2 of 7" at bounding box center [1053, 293] width 50 height 50
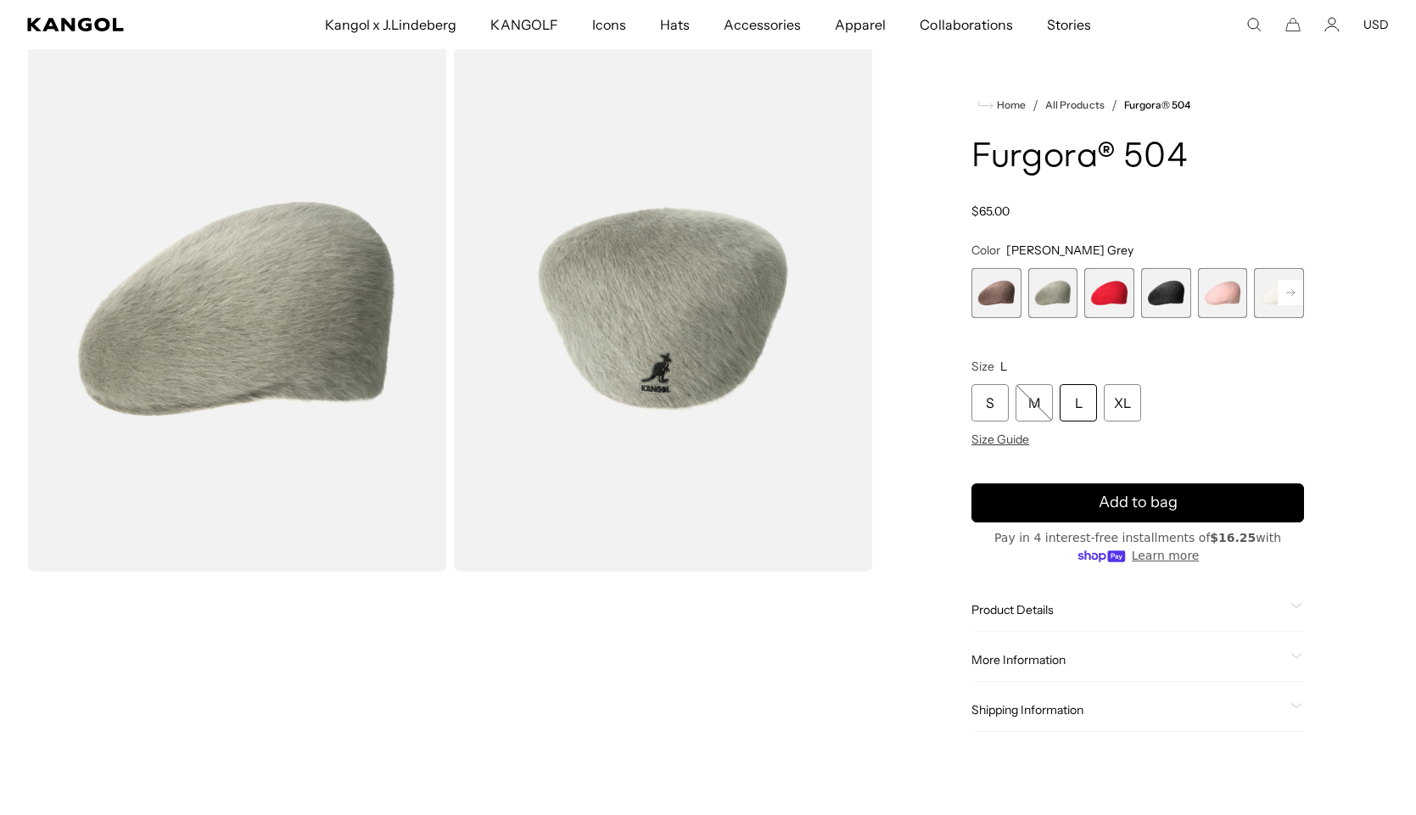
click at [1112, 301] on span "3 of 7" at bounding box center [1109, 293] width 50 height 50
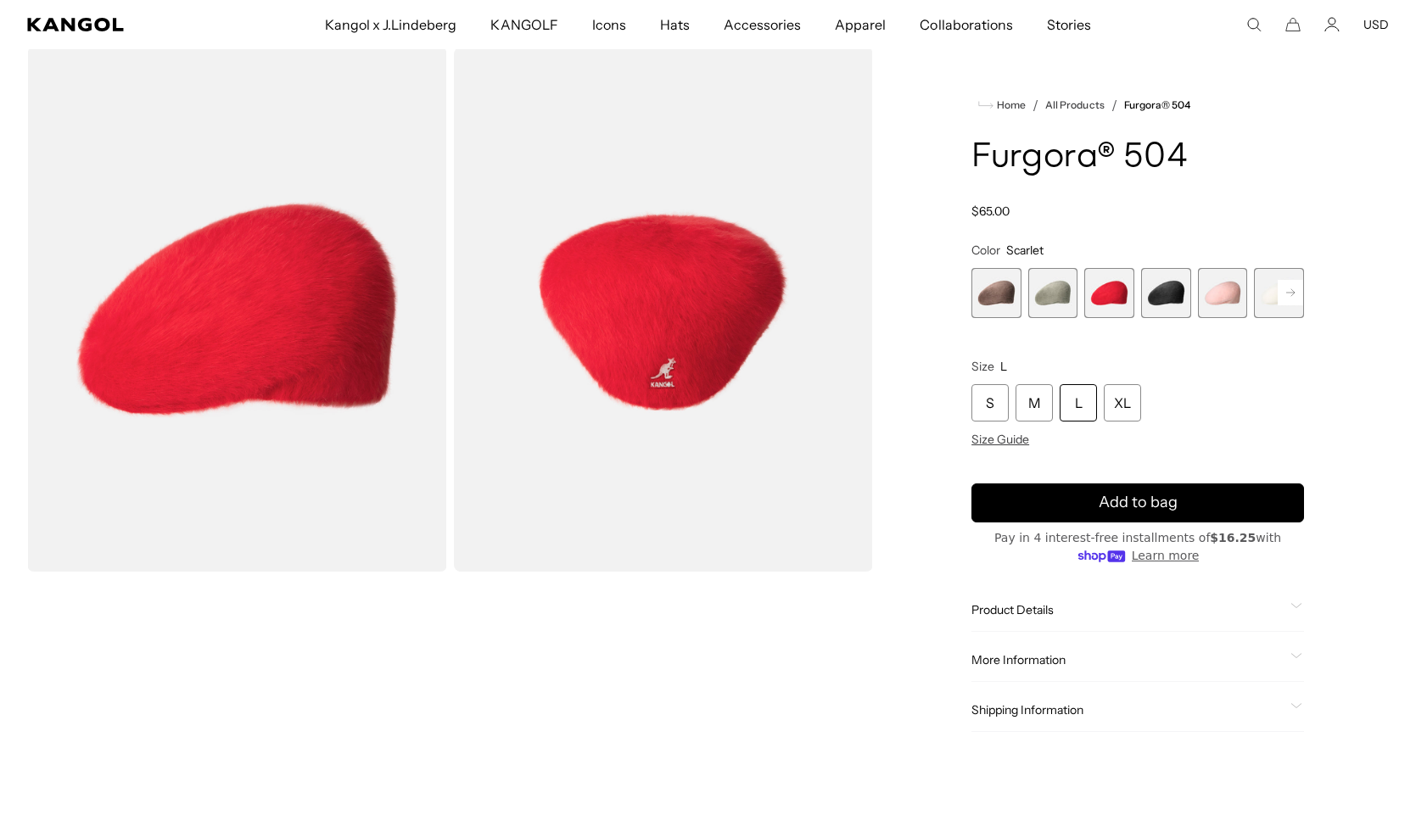
click at [1162, 296] on span "4 of 7" at bounding box center [1166, 293] width 50 height 50
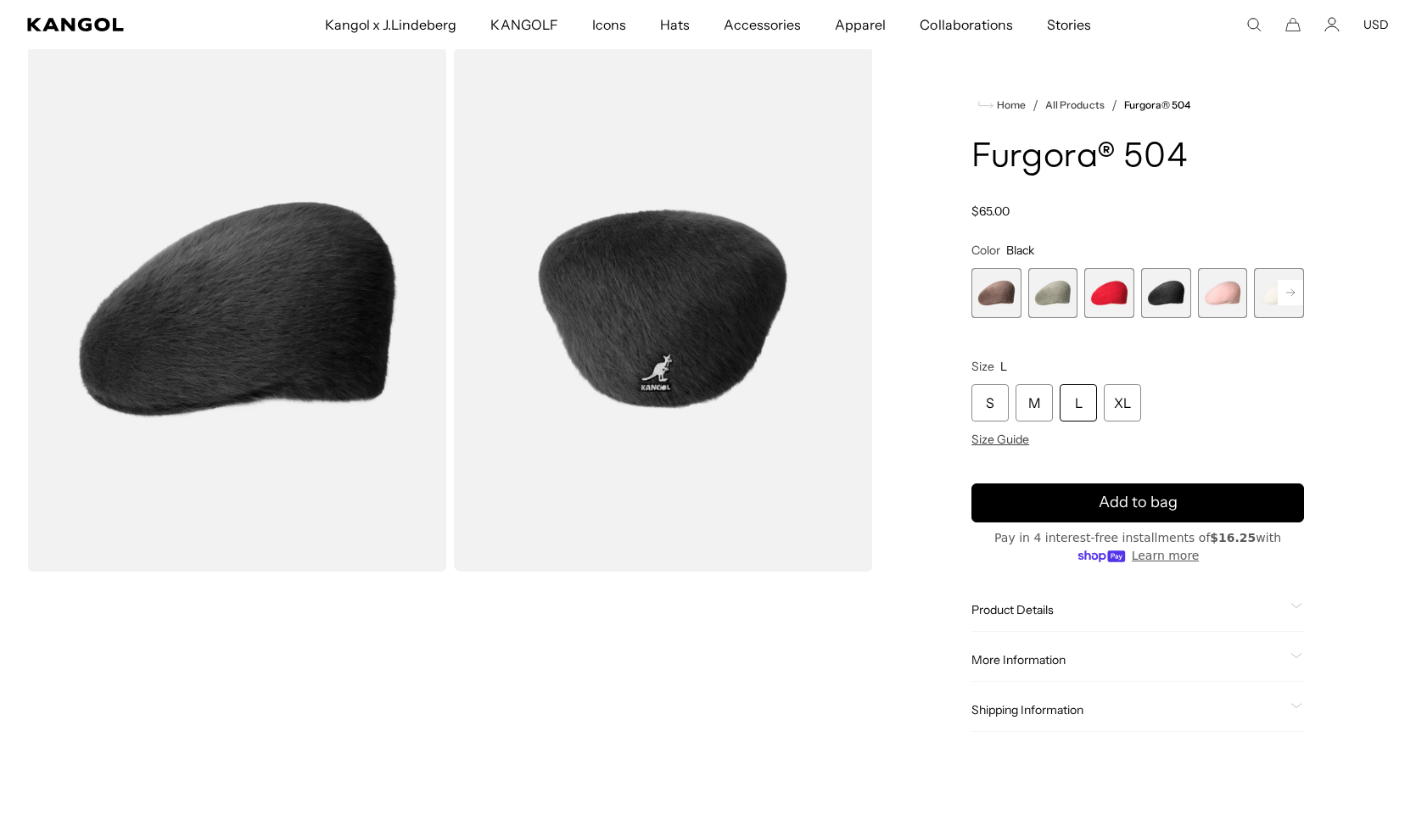
click at [1234, 301] on span "5 of 7" at bounding box center [1223, 293] width 50 height 50
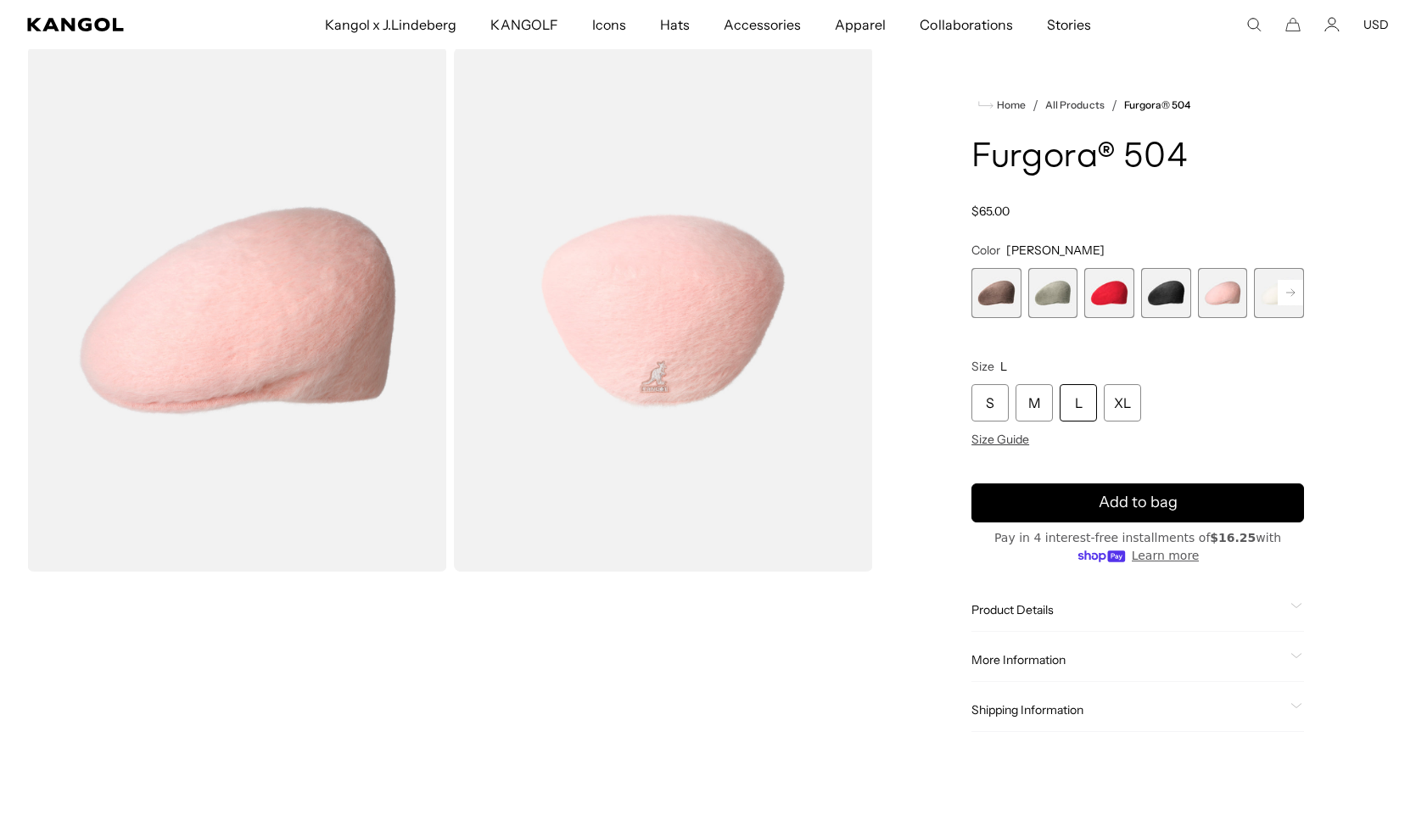
click at [1261, 305] on span "6 of 7" at bounding box center [1279, 293] width 50 height 50
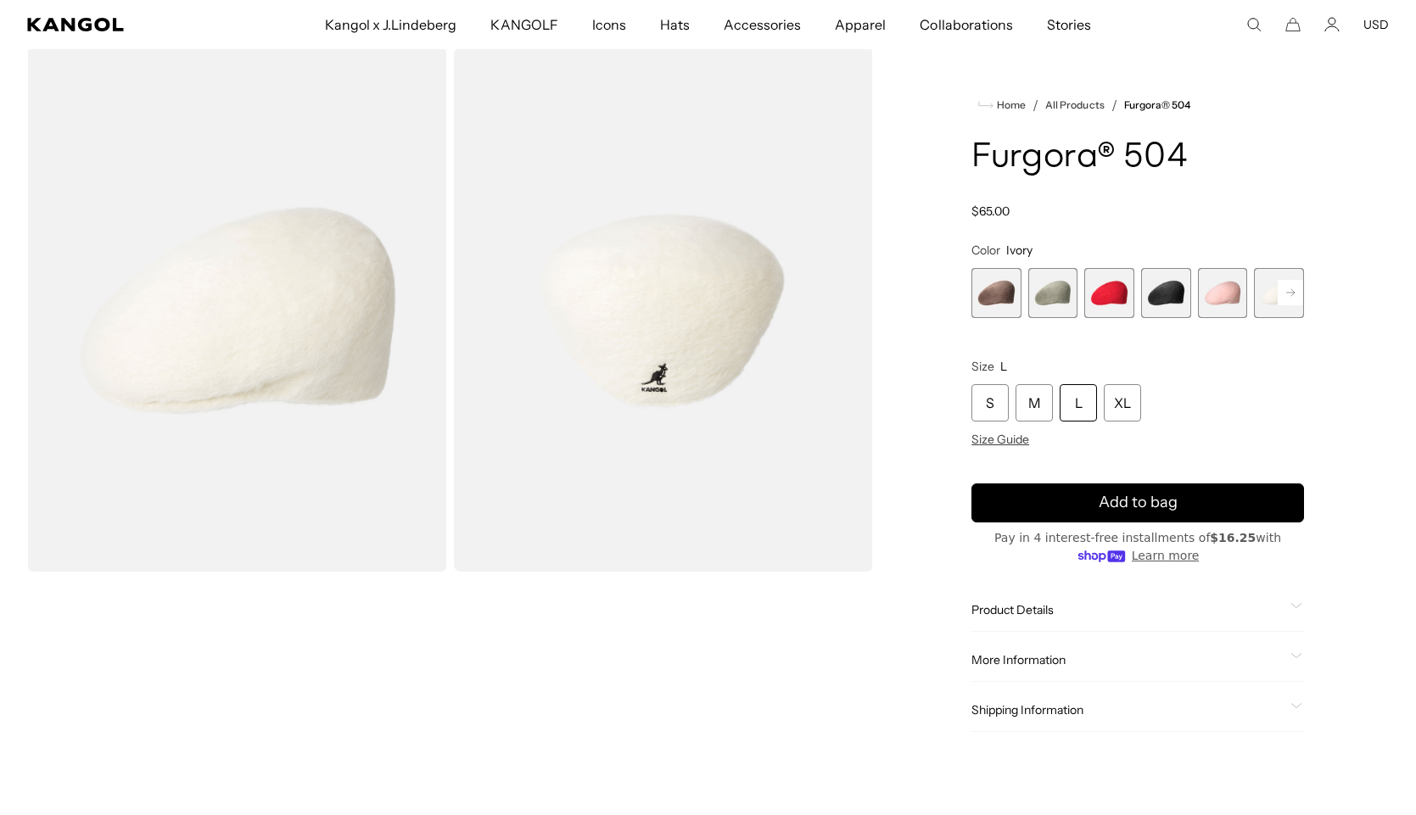
click at [1289, 298] on rect at bounding box center [1289, 292] width 25 height 25
click at [1271, 296] on span "7 of 7" at bounding box center [1279, 293] width 50 height 50
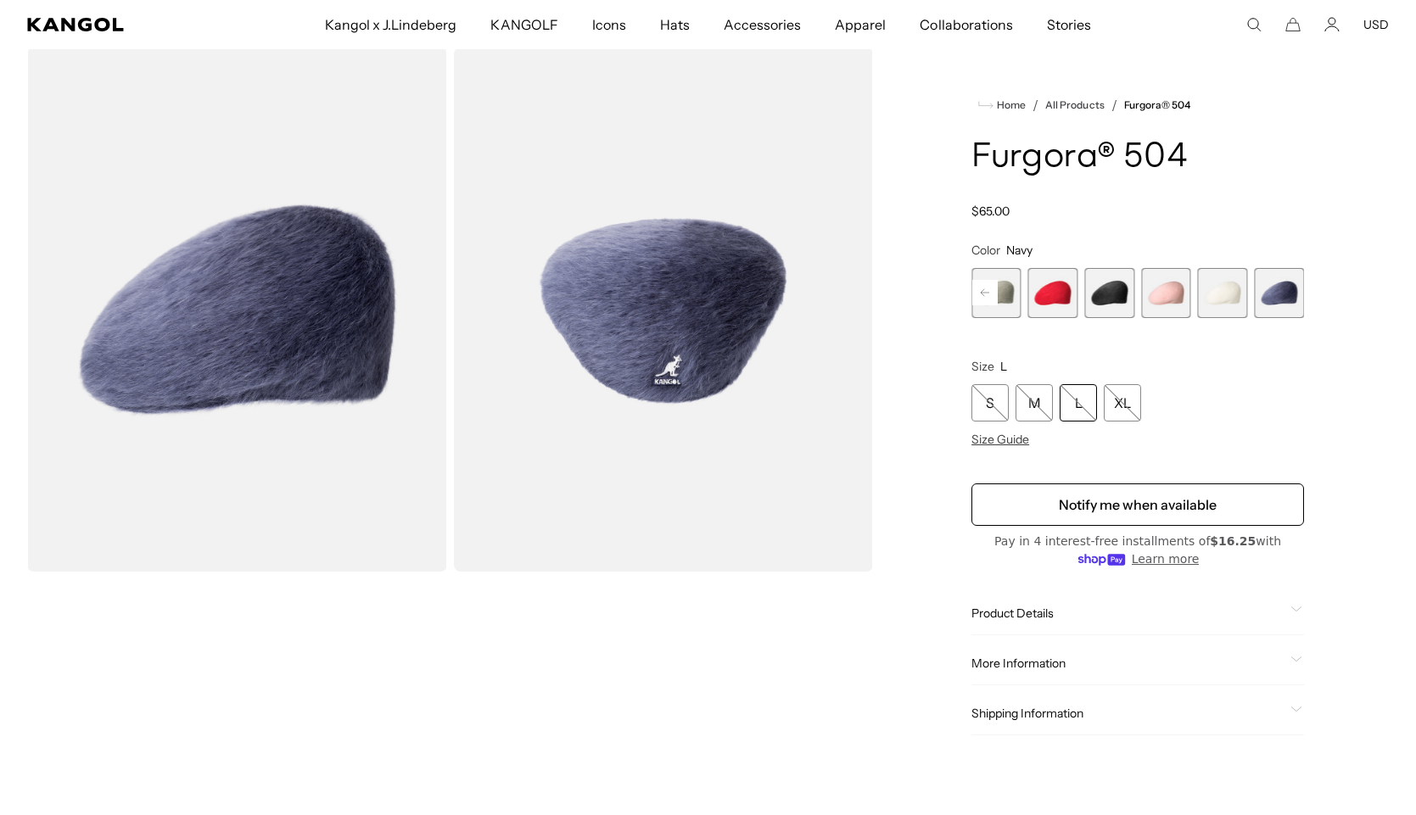
click at [985, 296] on rect at bounding box center [984, 292] width 25 height 25
click at [989, 294] on span "1 of 7" at bounding box center [996, 293] width 50 height 50
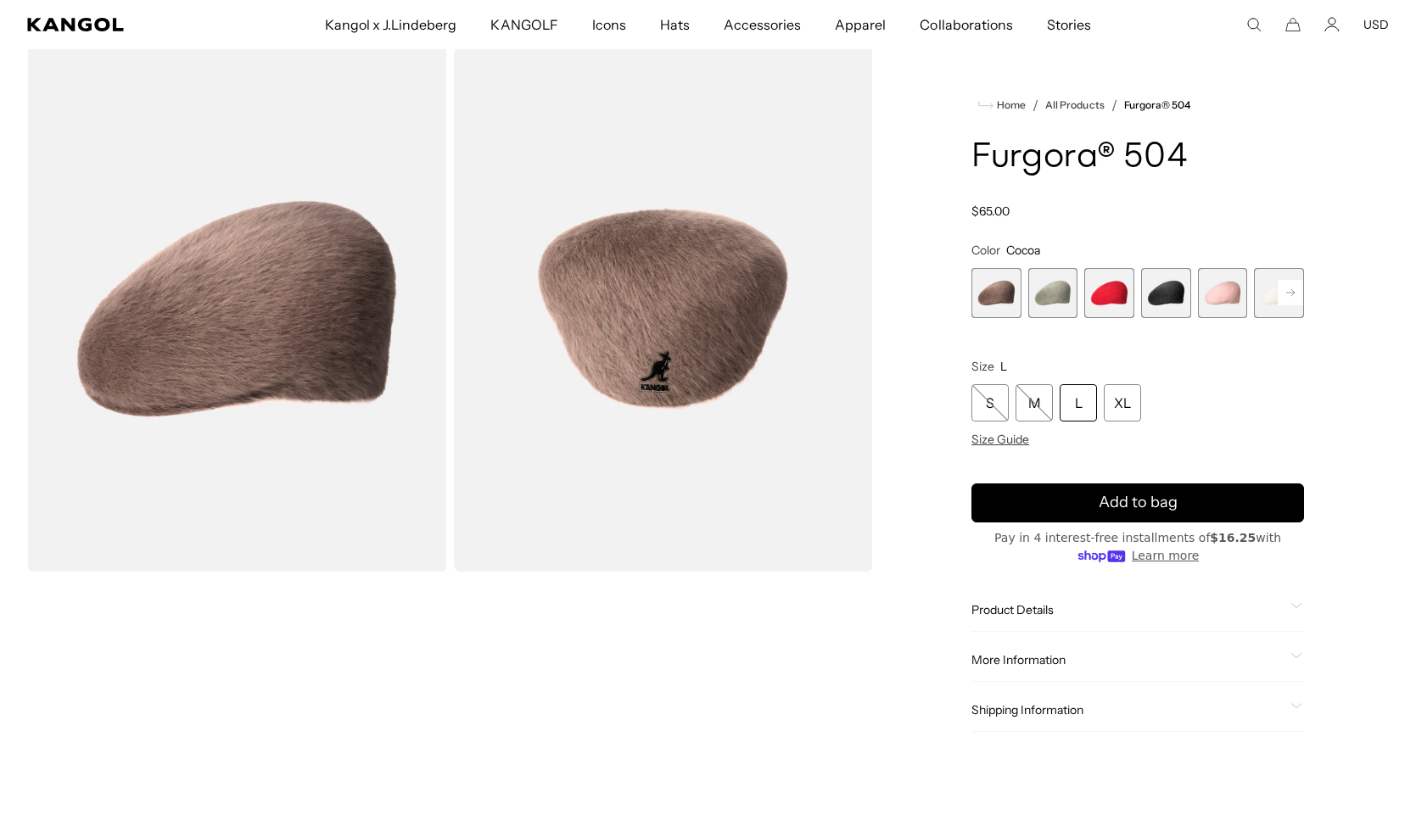
scroll to position [0, 349]
click at [989, 397] on div "S" at bounding box center [989, 402] width 37 height 37
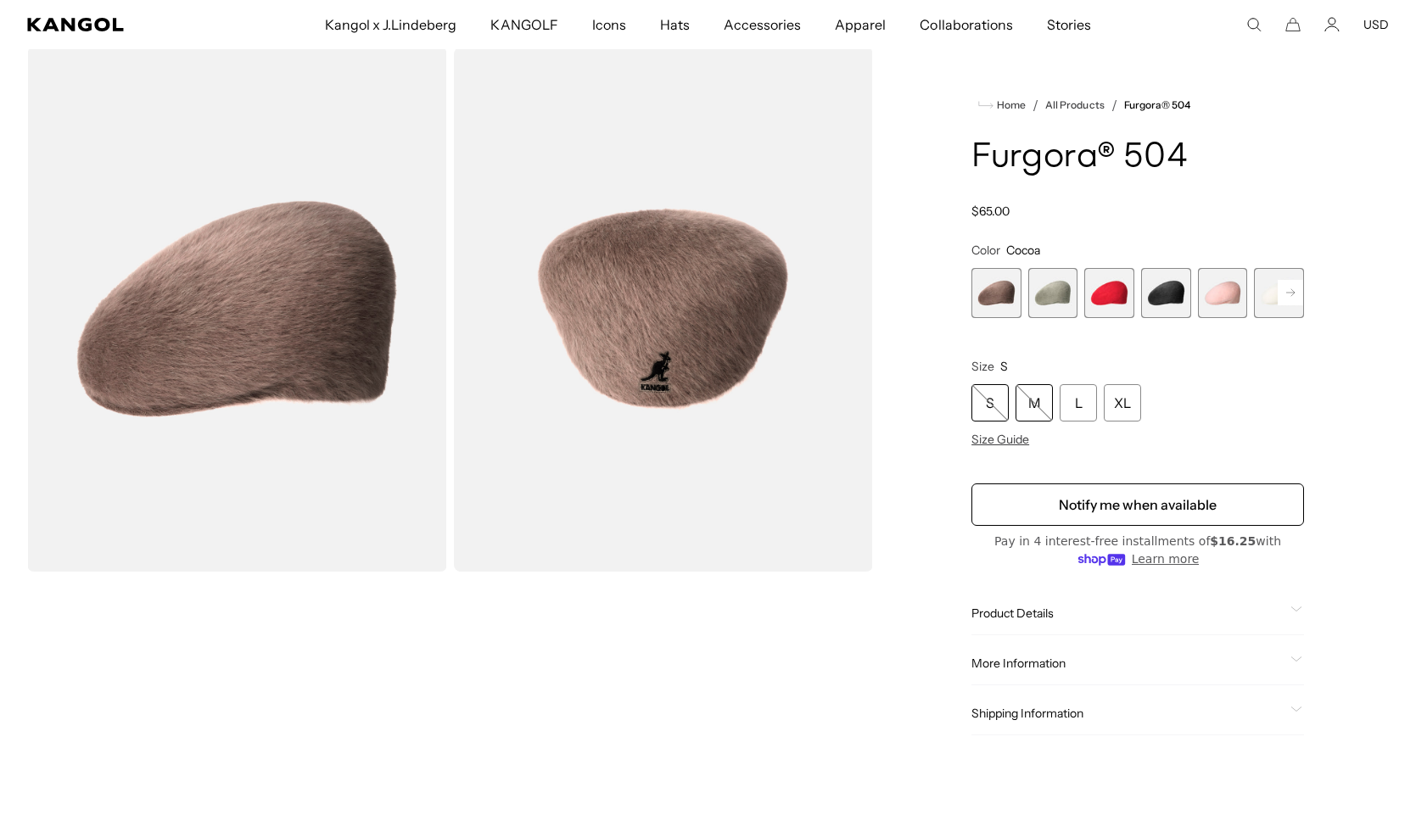
click at [1037, 408] on div "M" at bounding box center [1033, 402] width 37 height 37
click at [1008, 439] on span "Size Guide" at bounding box center [1000, 439] width 58 height 15
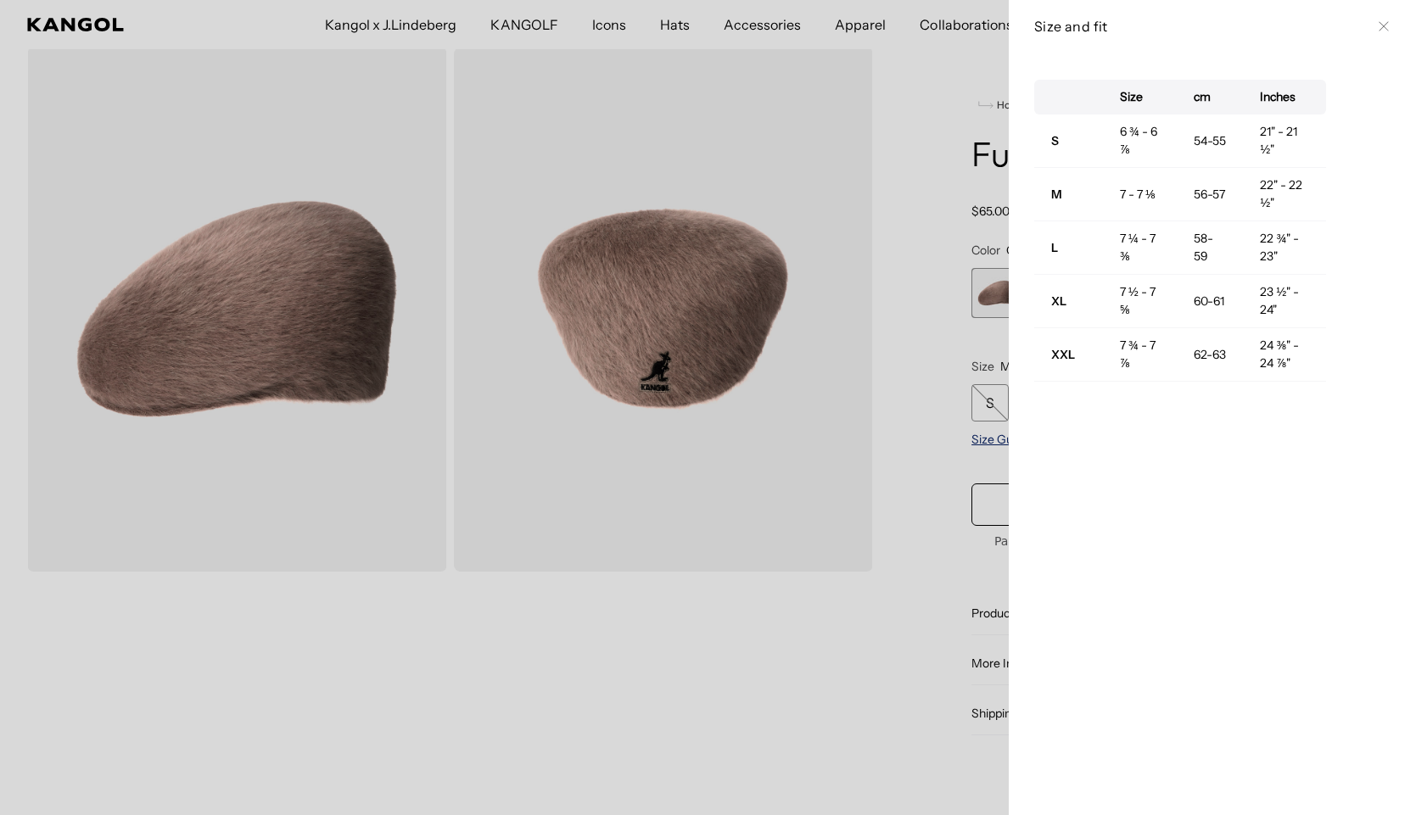
scroll to position [0, 349]
click at [903, 321] on div at bounding box center [708, 407] width 1416 height 815
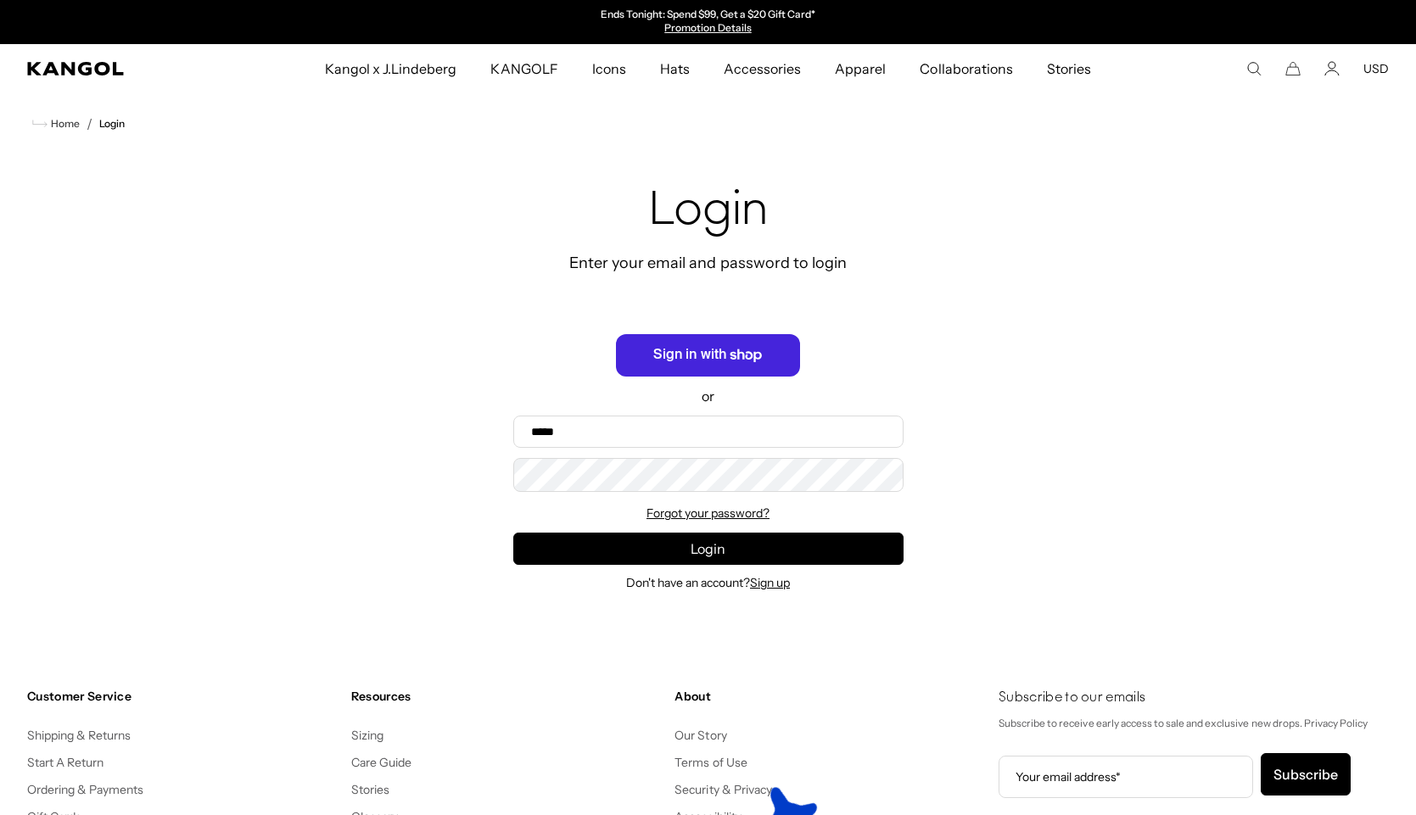
click at [750, 363] on span "Sign in with Shop" at bounding box center [707, 355] width 183 height 42
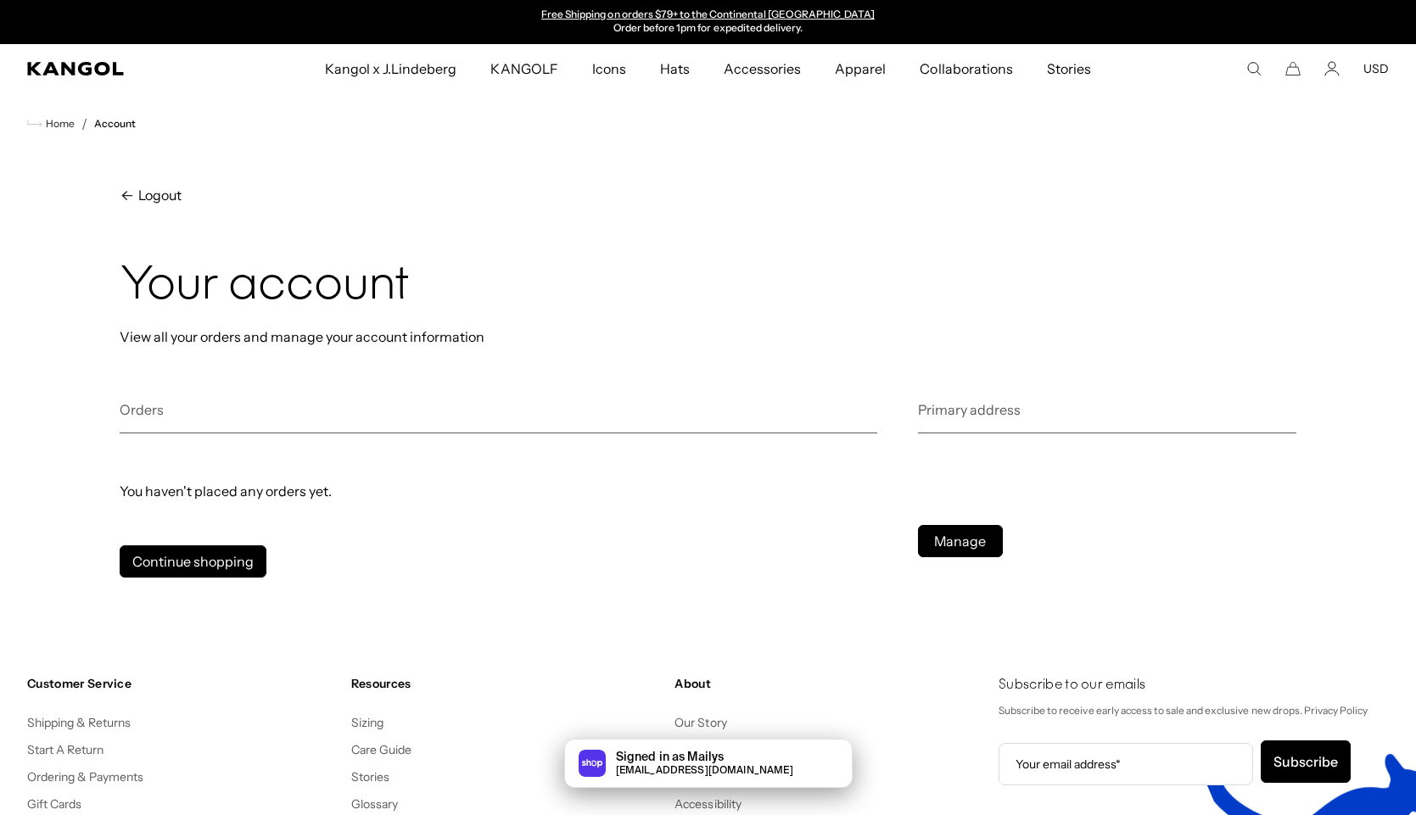
click at [1369, 65] on button "USD" at bounding box center [1375, 68] width 25 height 15
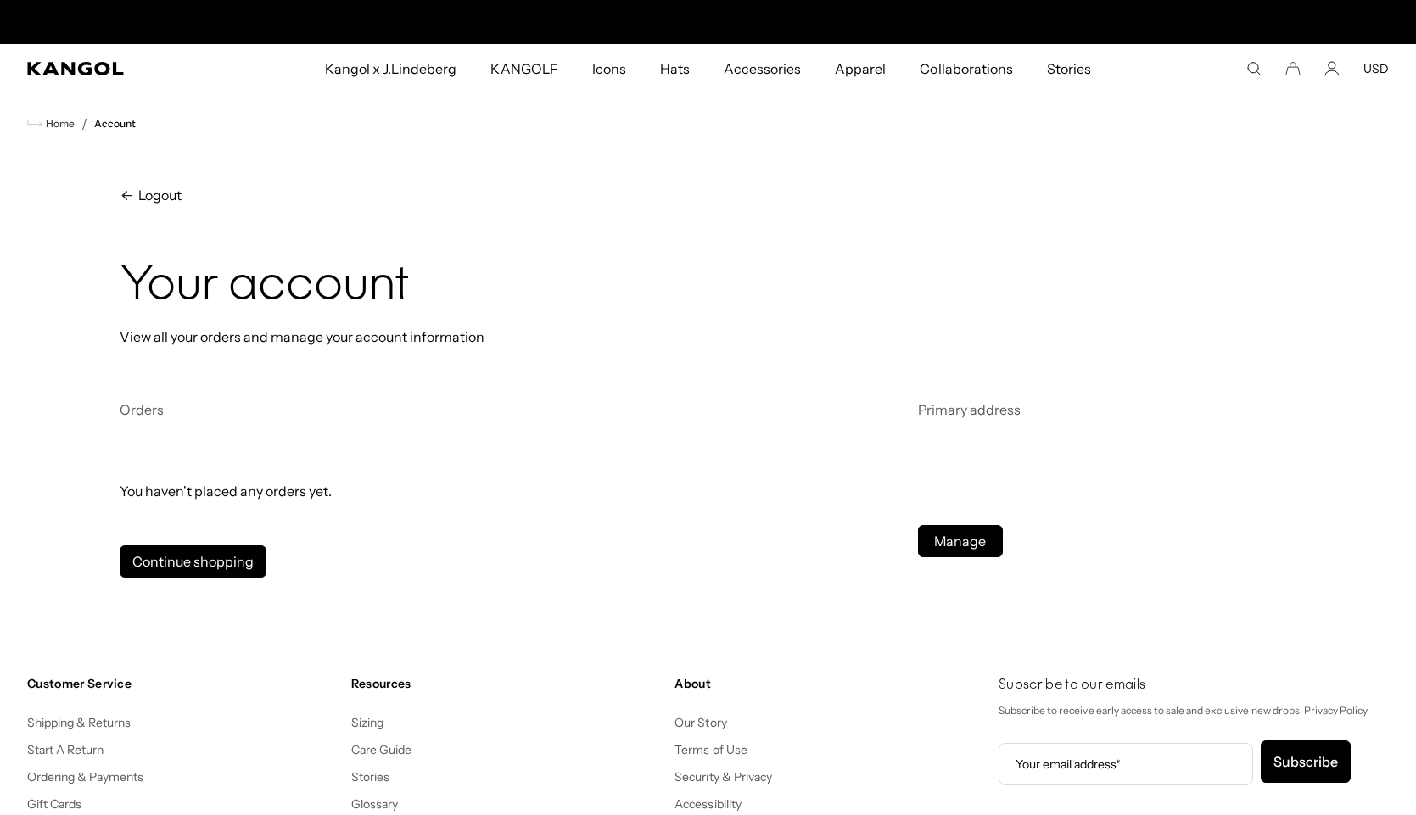
scroll to position [0, 349]
